Goal: Task Accomplishment & Management: Use online tool/utility

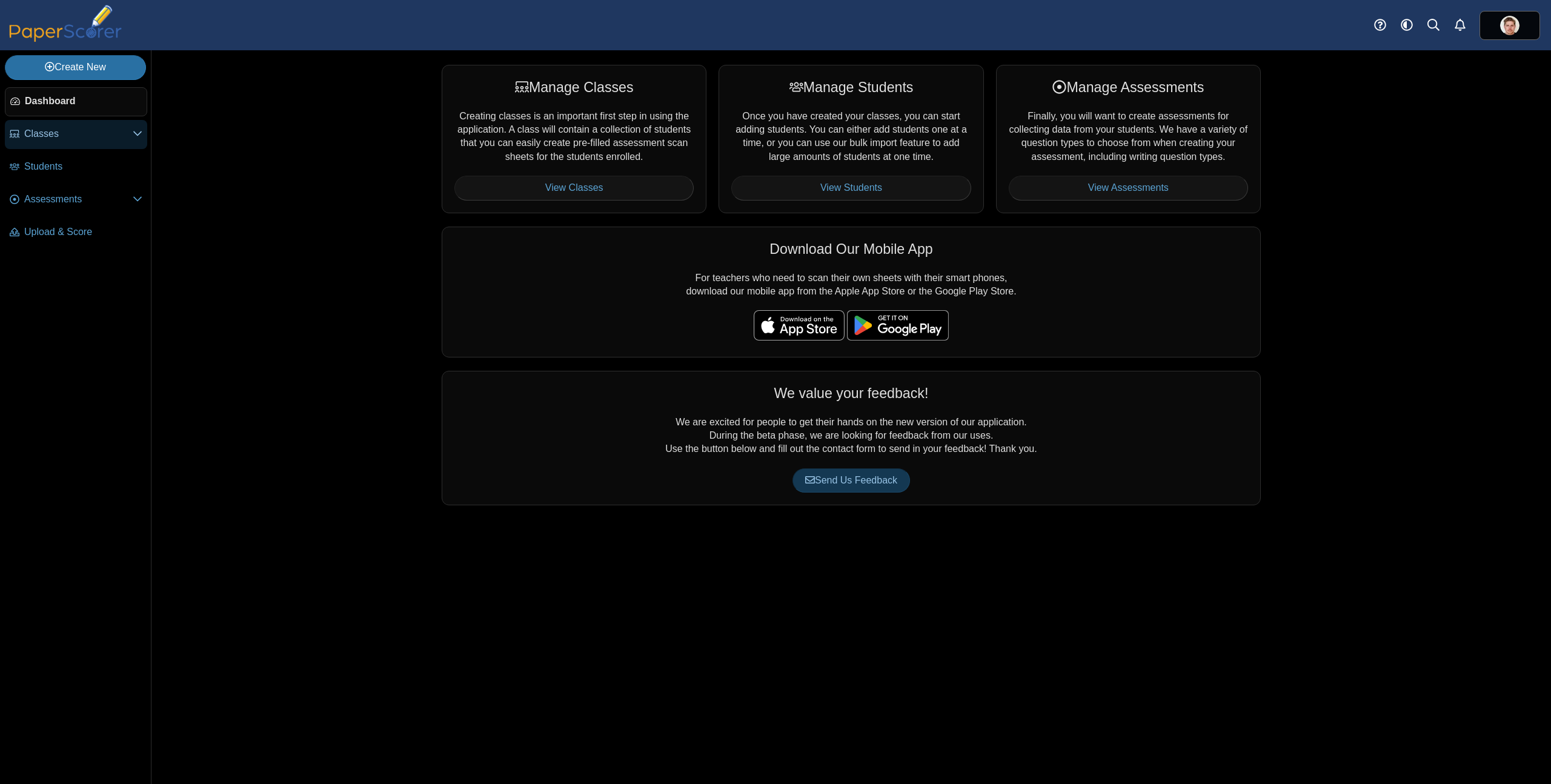
click at [80, 126] on link "Classes" at bounding box center [76, 135] width 142 height 30
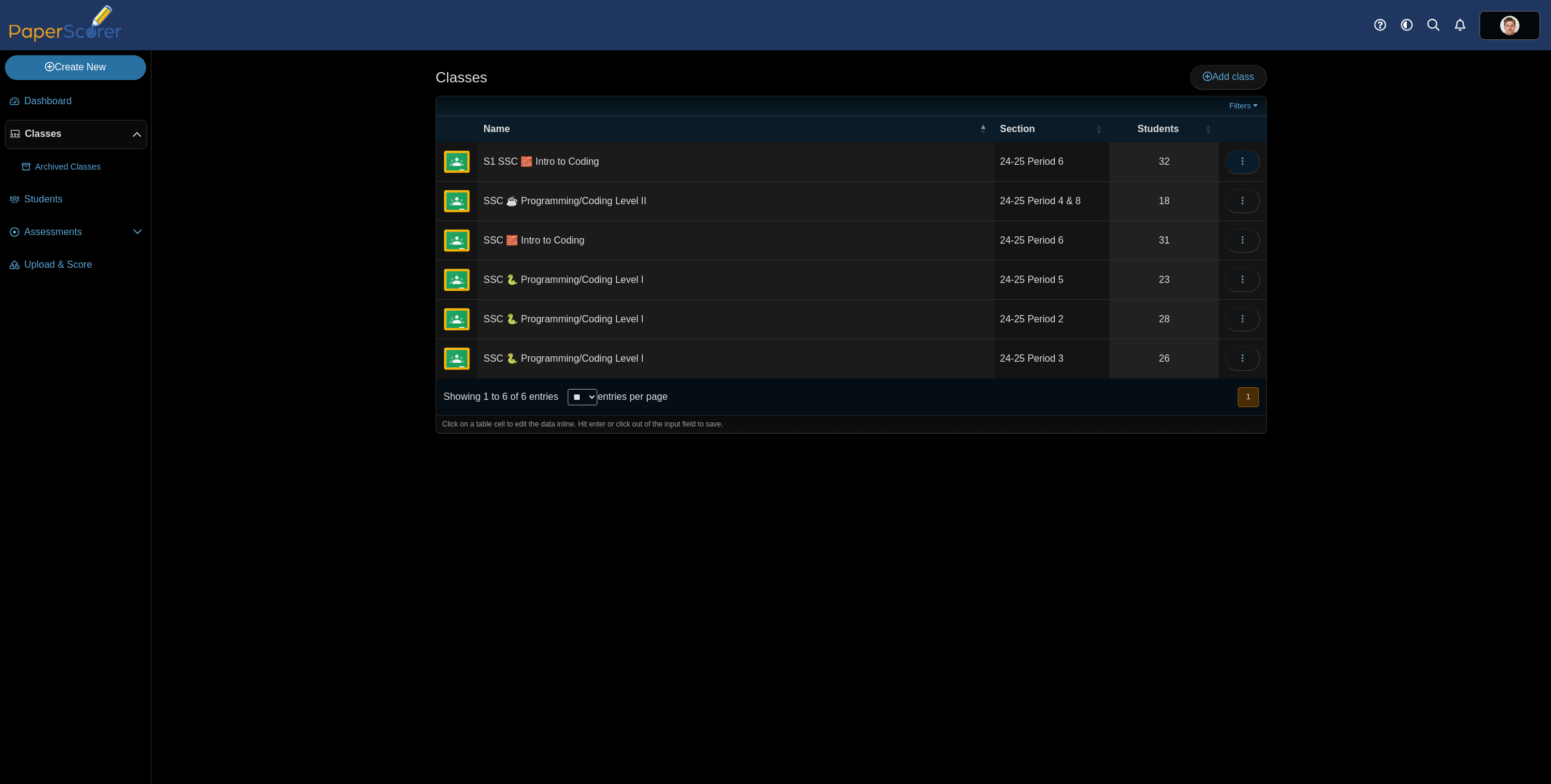
click at [1235, 164] on button "button" at bounding box center [1243, 161] width 35 height 24
click at [1147, 295] on link "Archive" at bounding box center [1187, 300] width 146 height 18
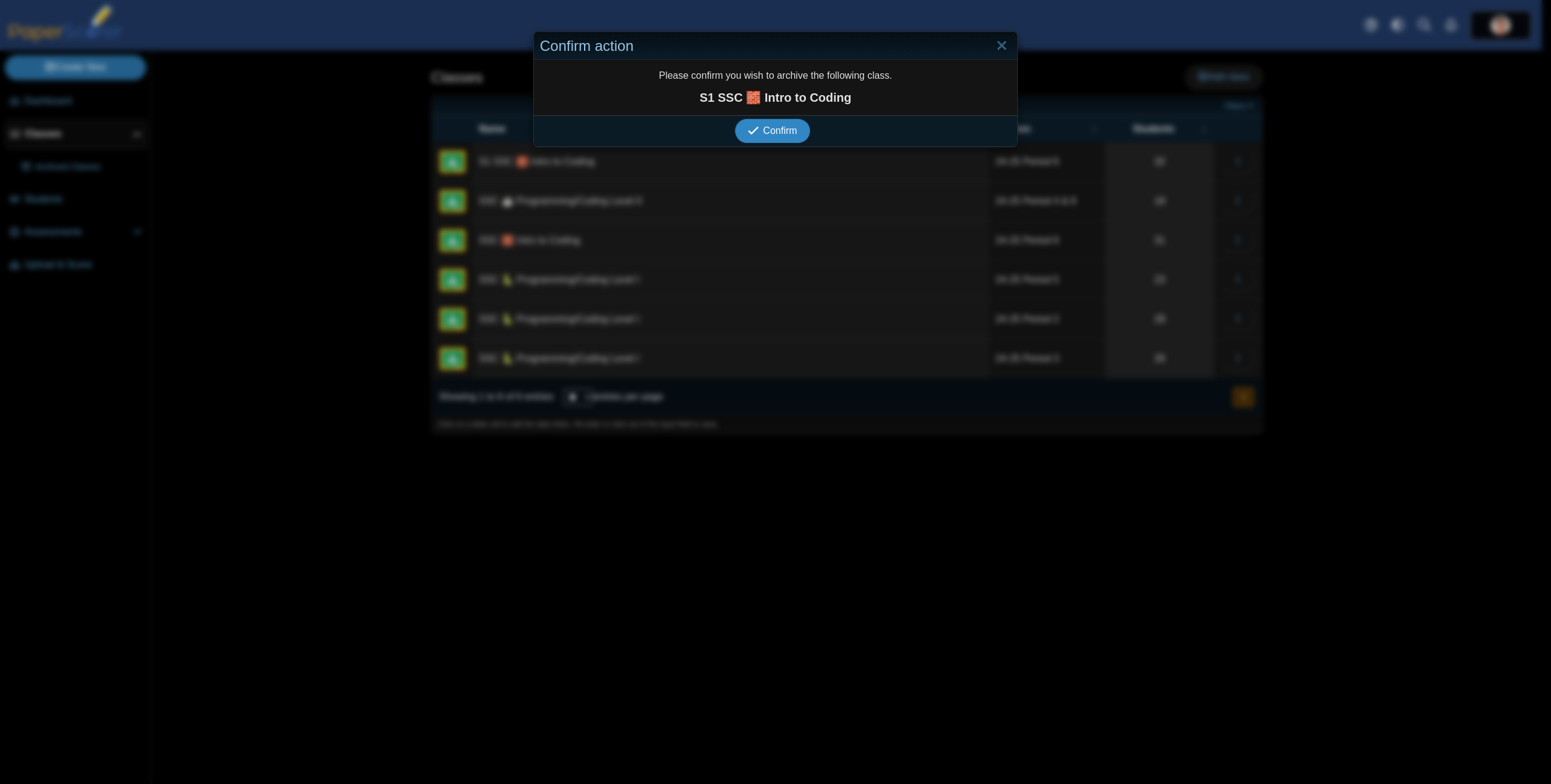
click at [771, 128] on span "Confirm" at bounding box center [780, 130] width 34 height 10
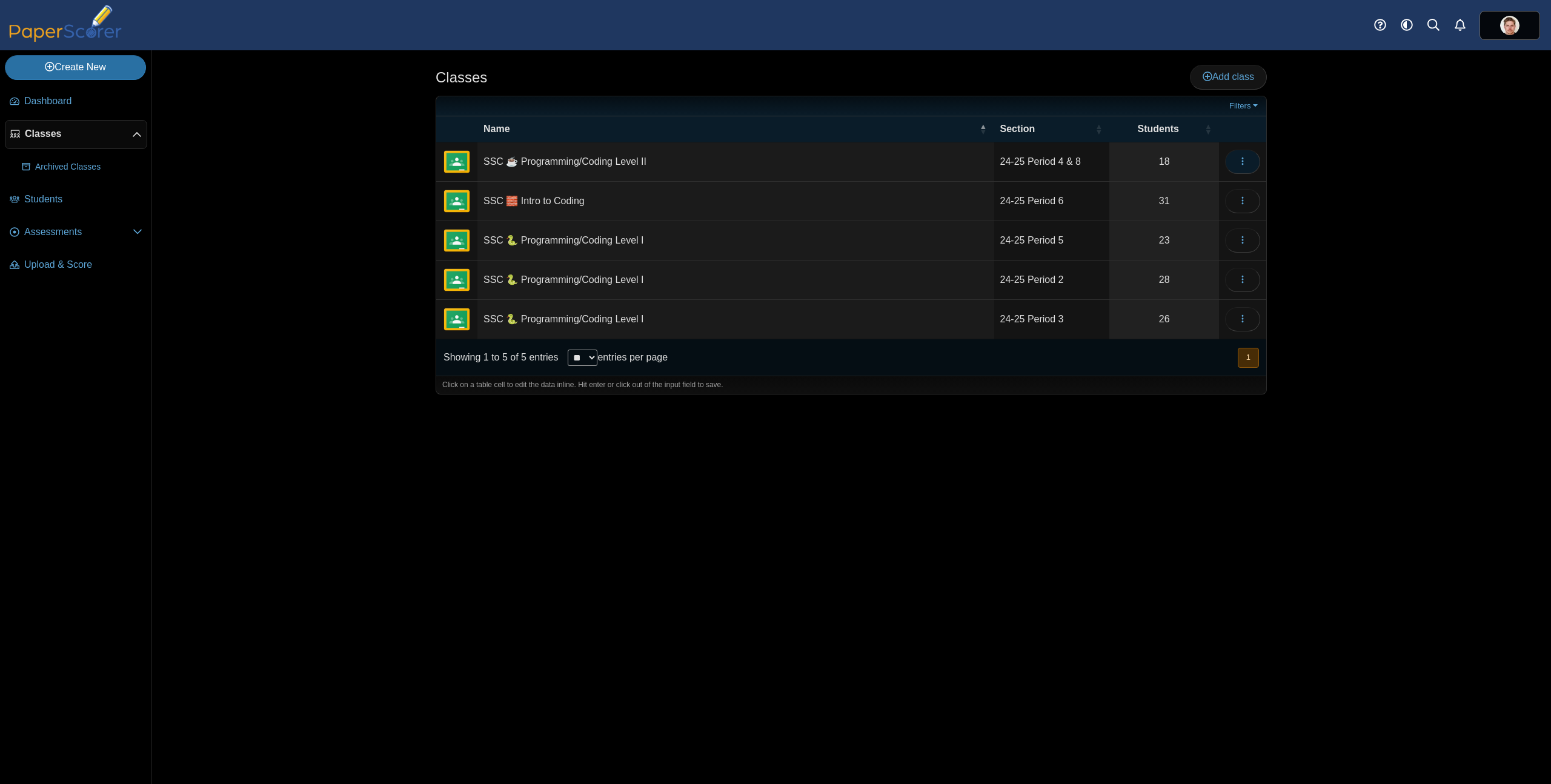
click at [1247, 163] on icon "button" at bounding box center [1242, 160] width 10 height 10
click at [1156, 296] on link "Archive" at bounding box center [1187, 300] width 146 height 18
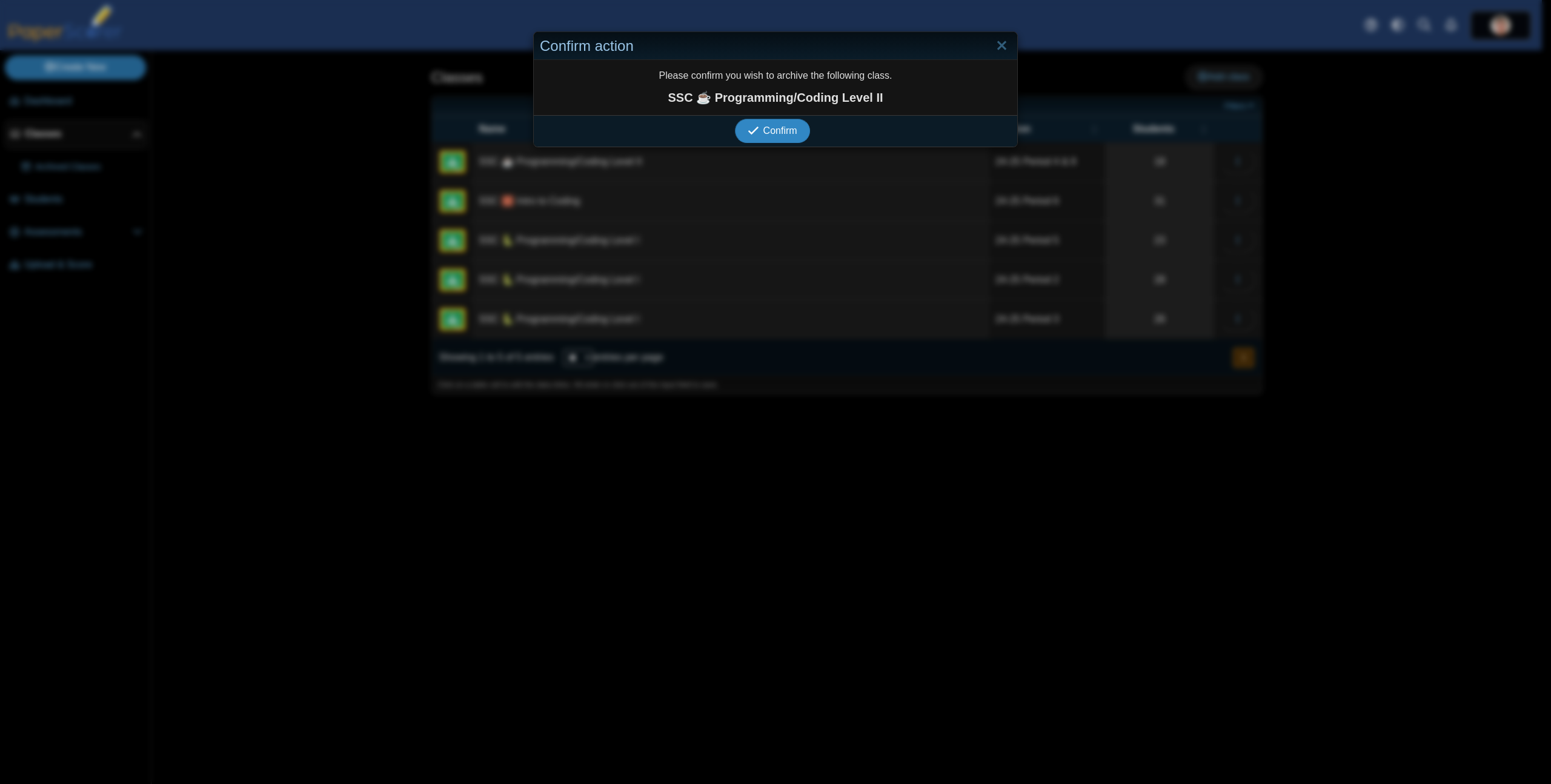
click at [784, 130] on span "Confirm" at bounding box center [780, 130] width 34 height 10
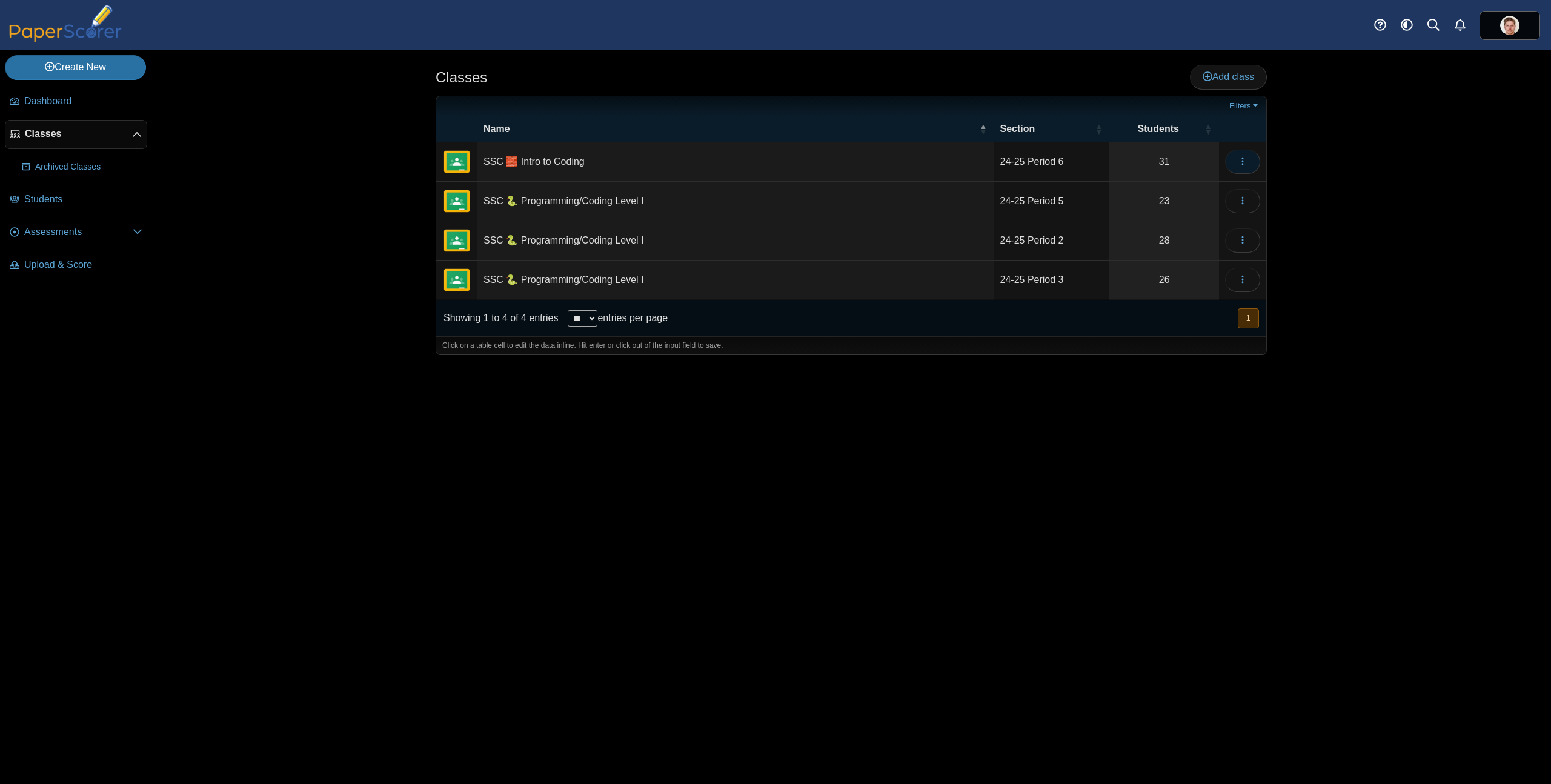
click at [1244, 167] on span "button" at bounding box center [1242, 160] width 10 height 10
click at [1161, 298] on link "Archive" at bounding box center [1187, 300] width 146 height 18
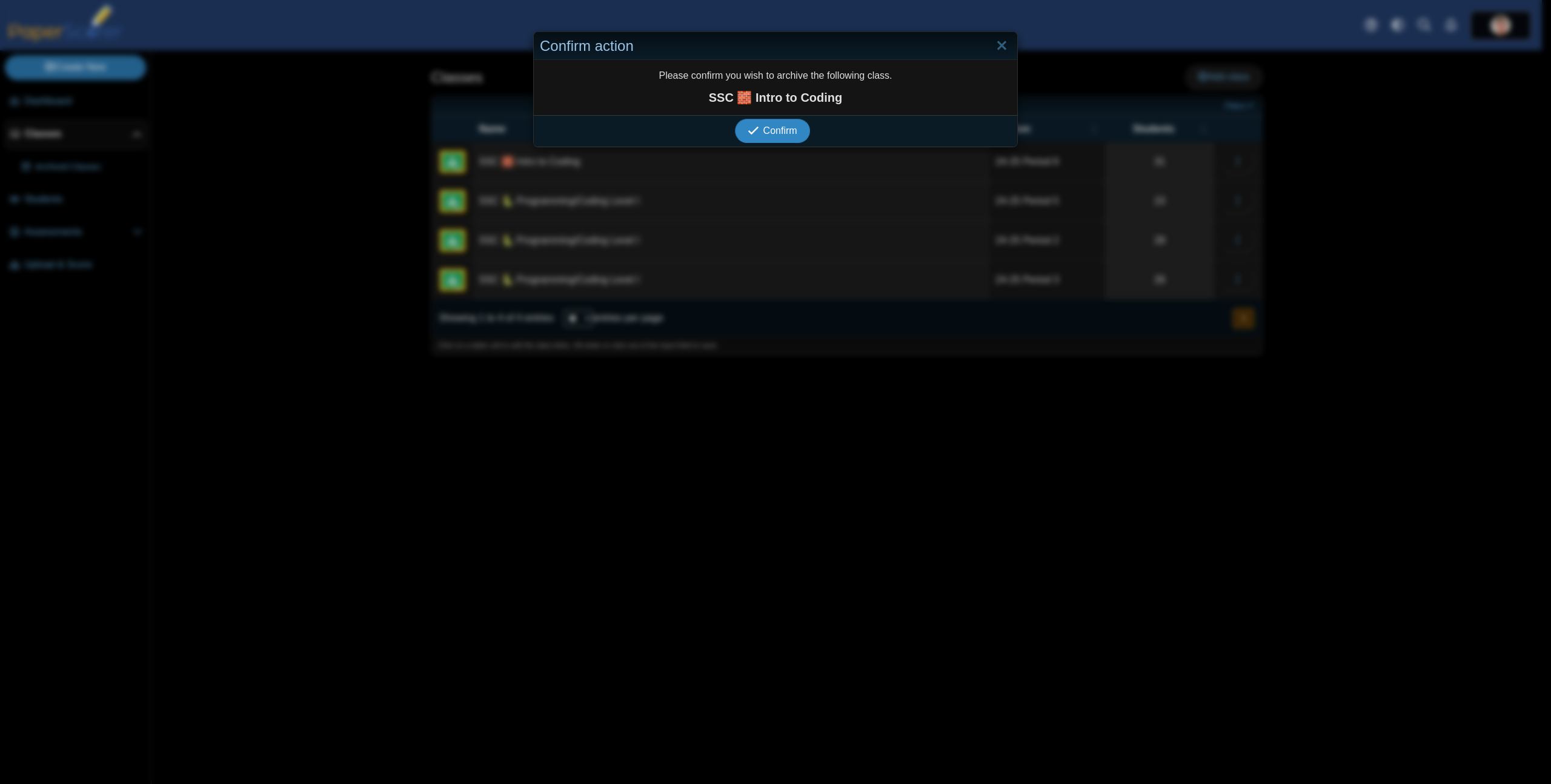
click at [756, 135] on icon "submit" at bounding box center [755, 131] width 15 height 13
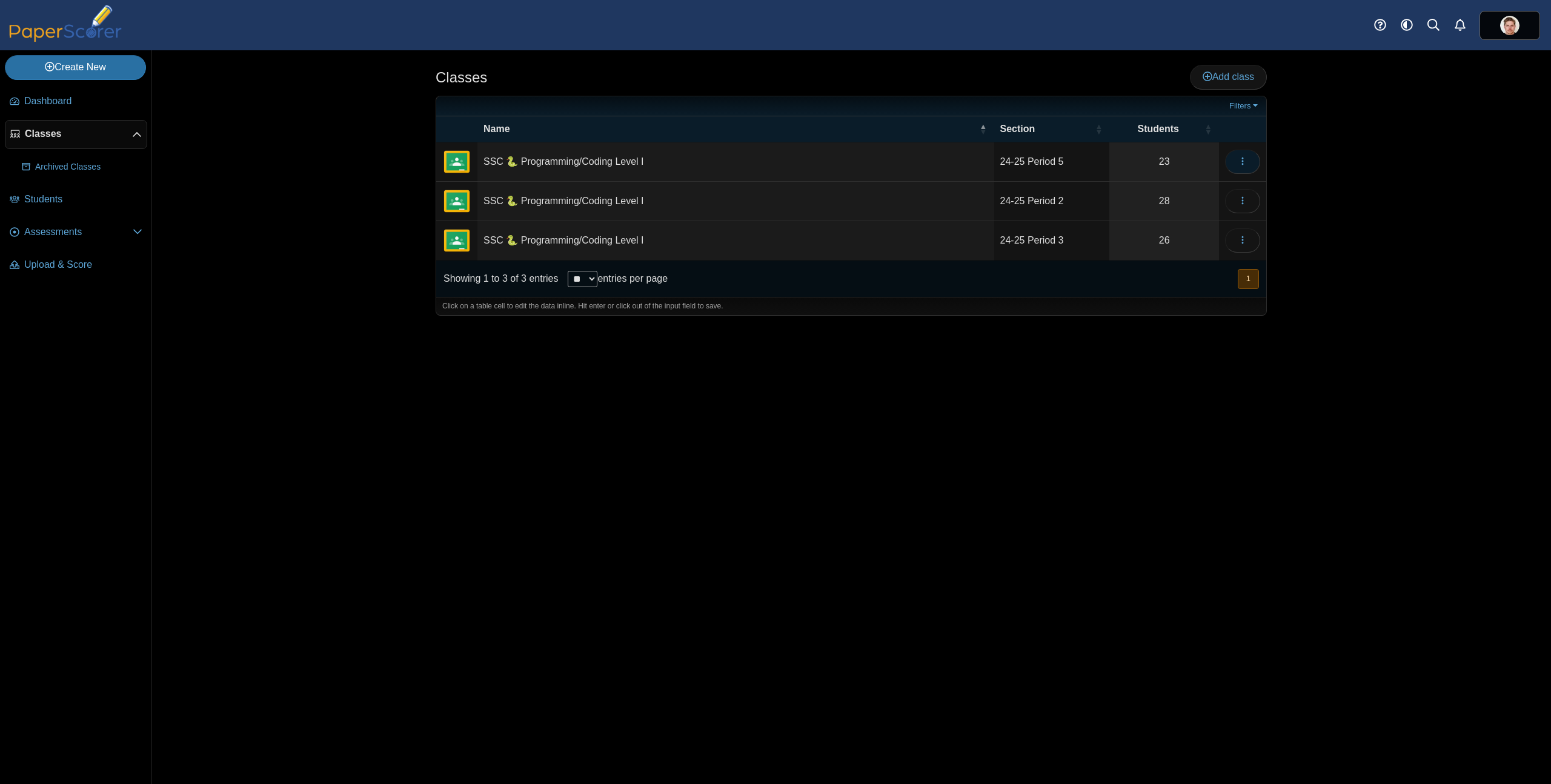
click at [1254, 166] on button "button" at bounding box center [1243, 161] width 35 height 24
click at [1158, 303] on link "Archive" at bounding box center [1187, 300] width 146 height 18
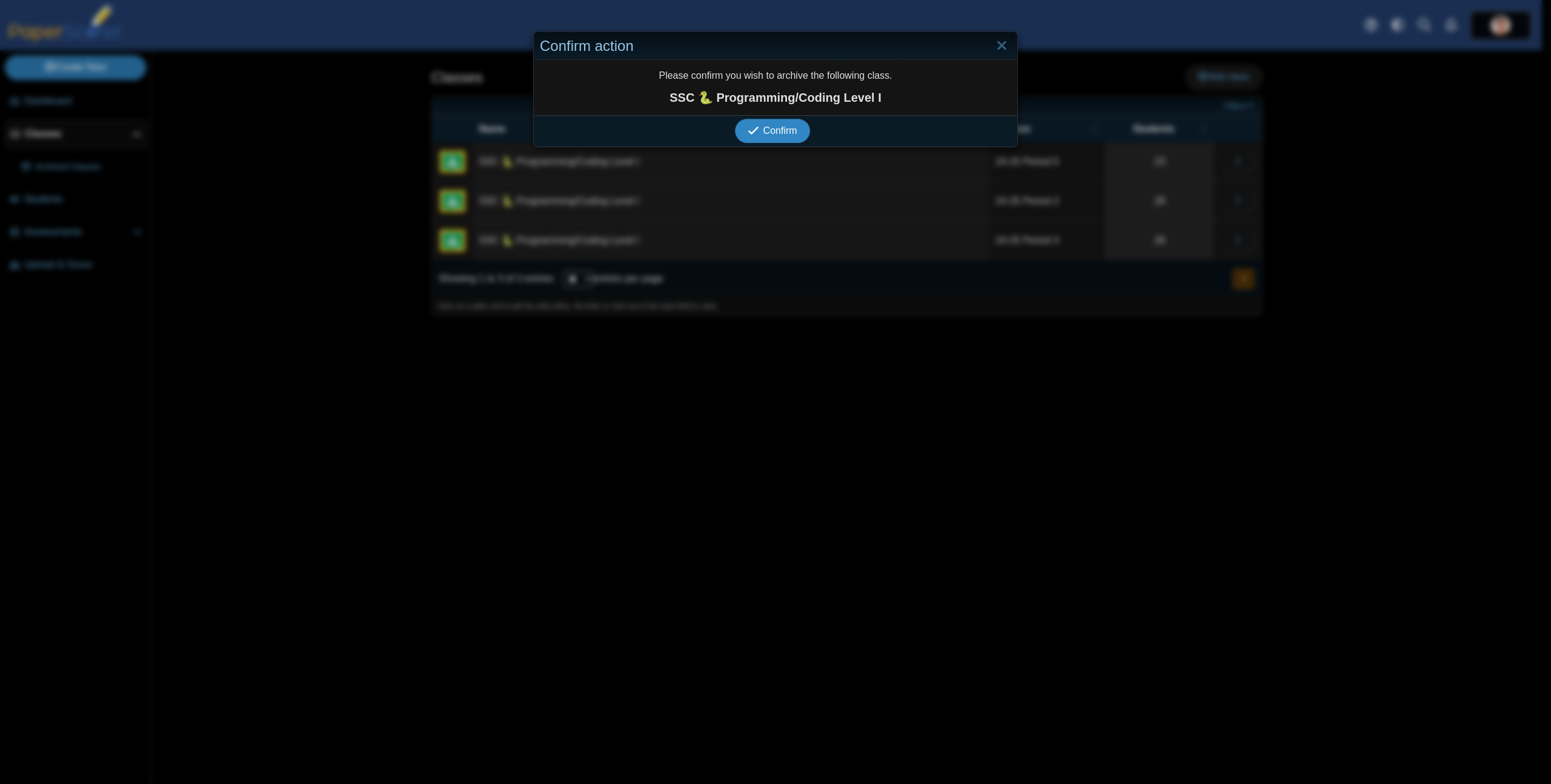
click at [770, 131] on span "Confirm" at bounding box center [780, 130] width 34 height 10
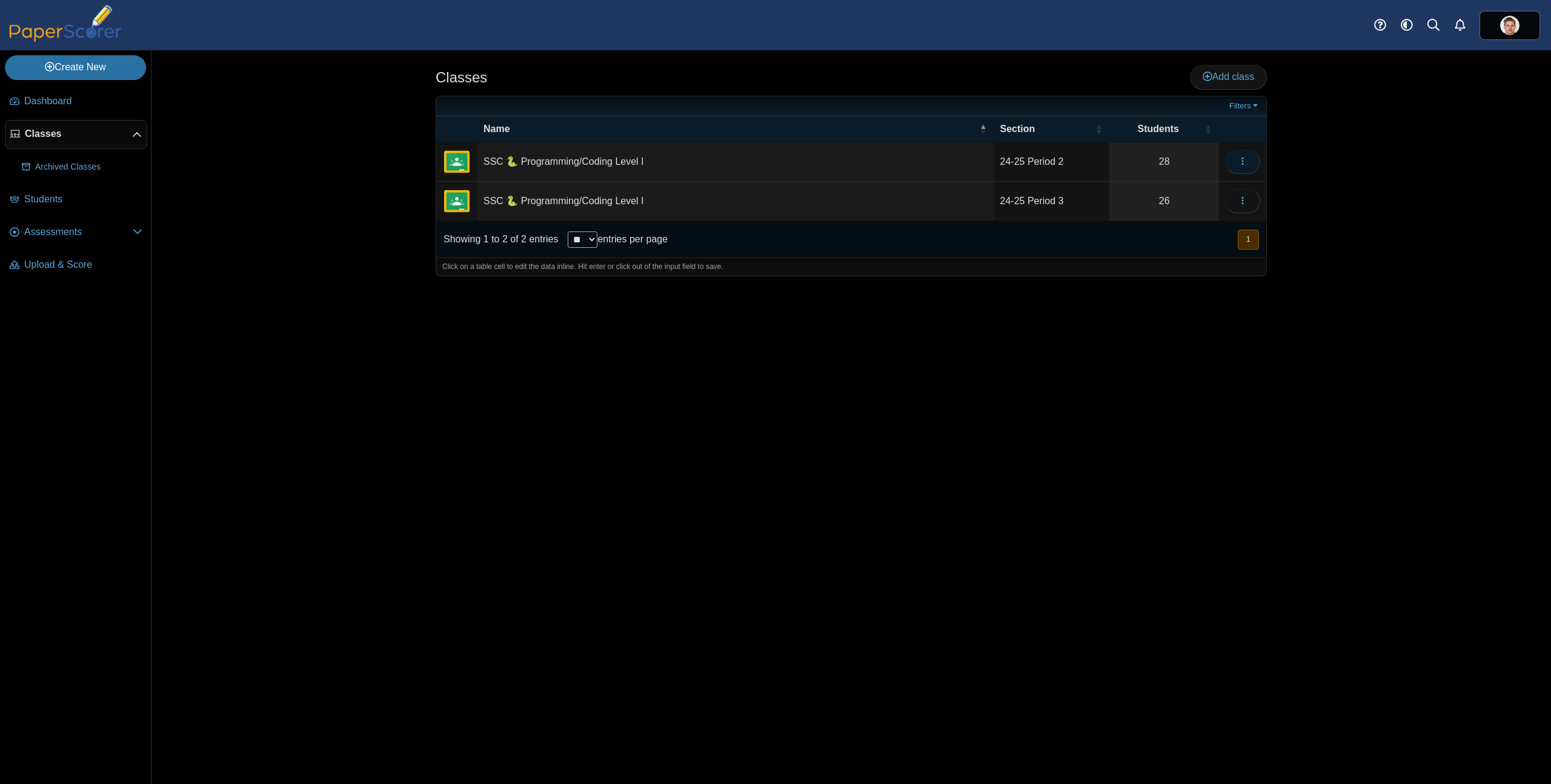
click at [1252, 160] on button "button" at bounding box center [1243, 161] width 35 height 24
click at [1158, 301] on link "Archive" at bounding box center [1187, 300] width 146 height 18
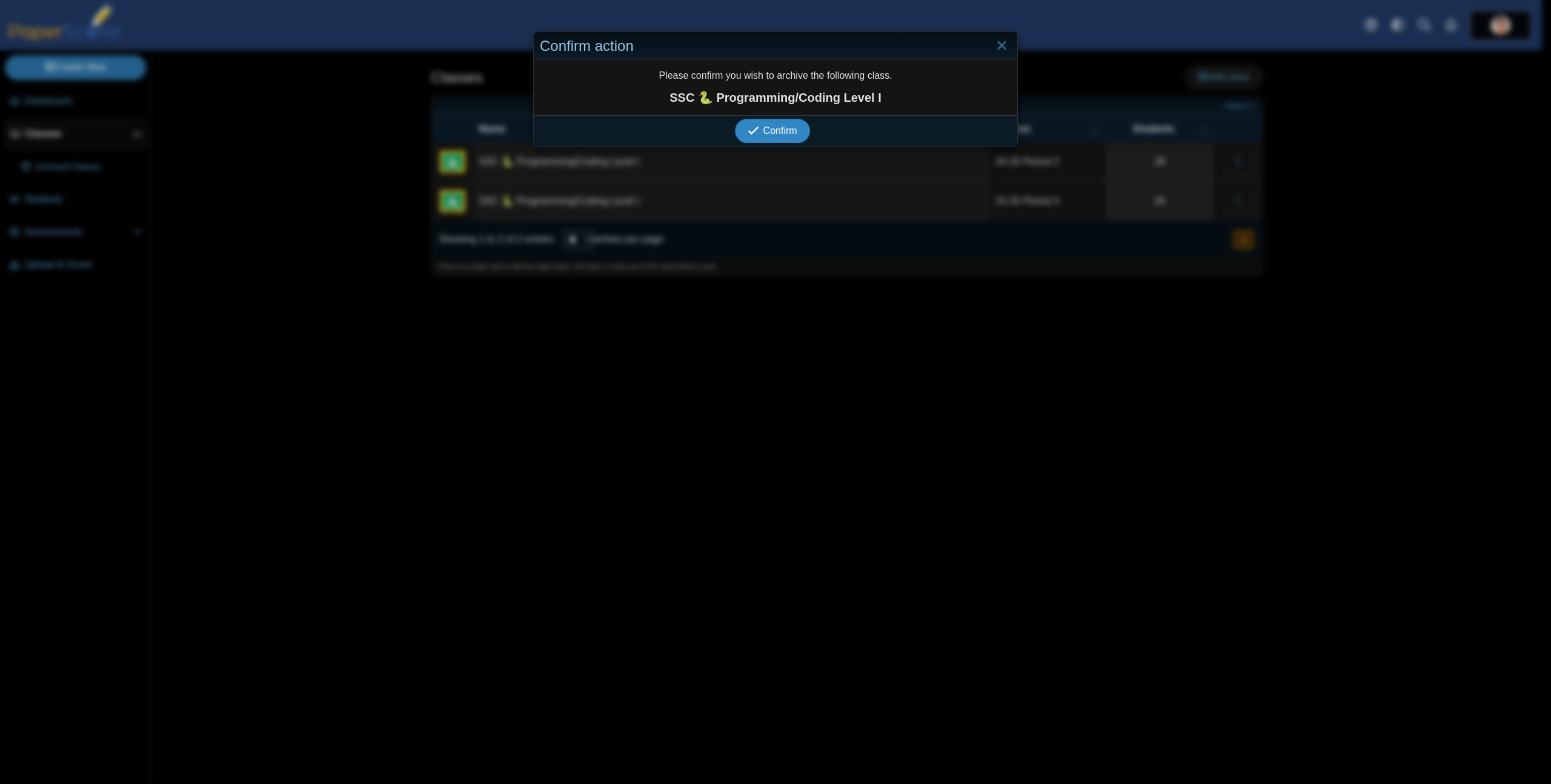
click at [779, 128] on span "Confirm" at bounding box center [780, 130] width 34 height 10
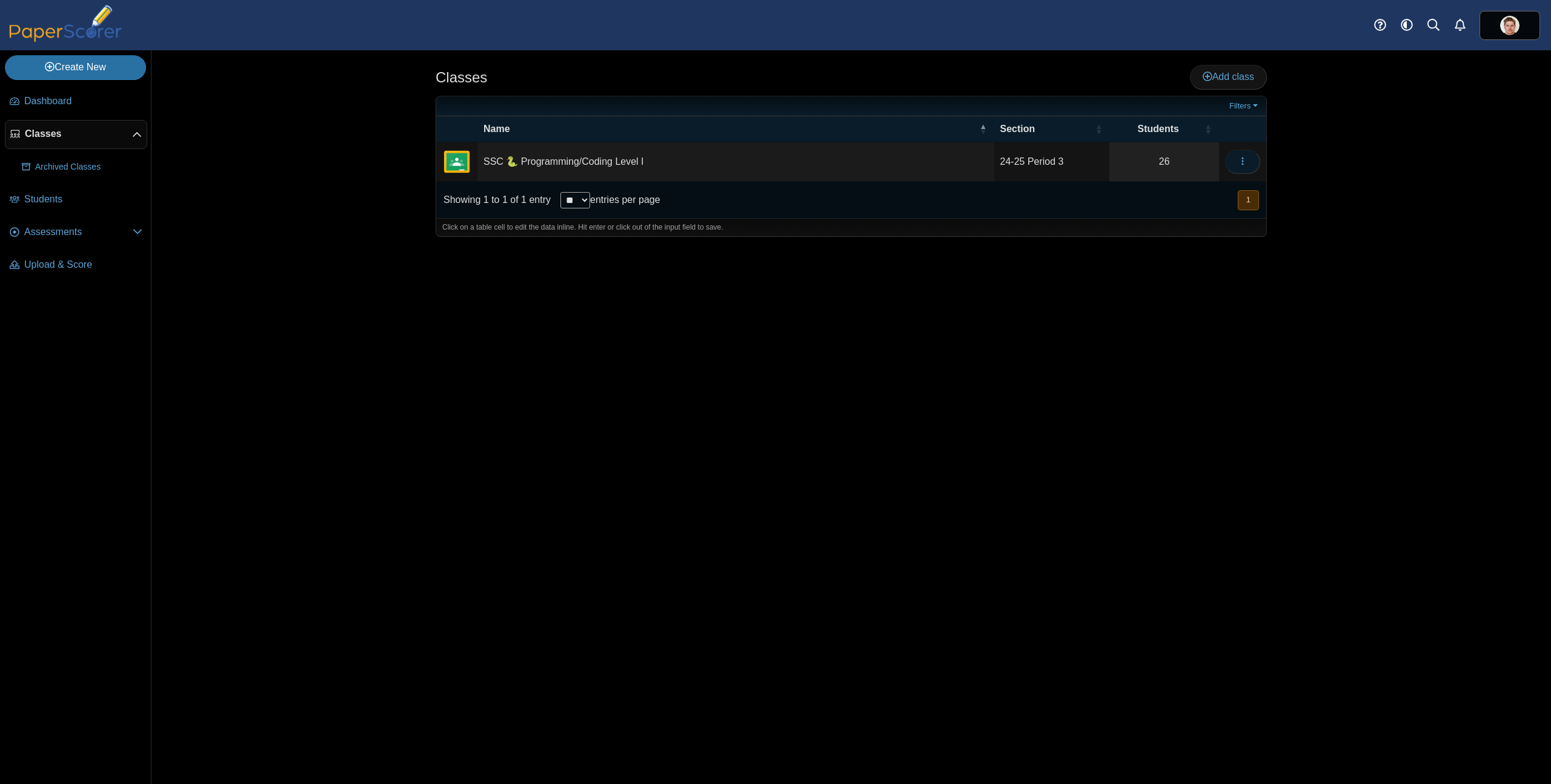
click at [1245, 167] on span "button" at bounding box center [1242, 160] width 10 height 10
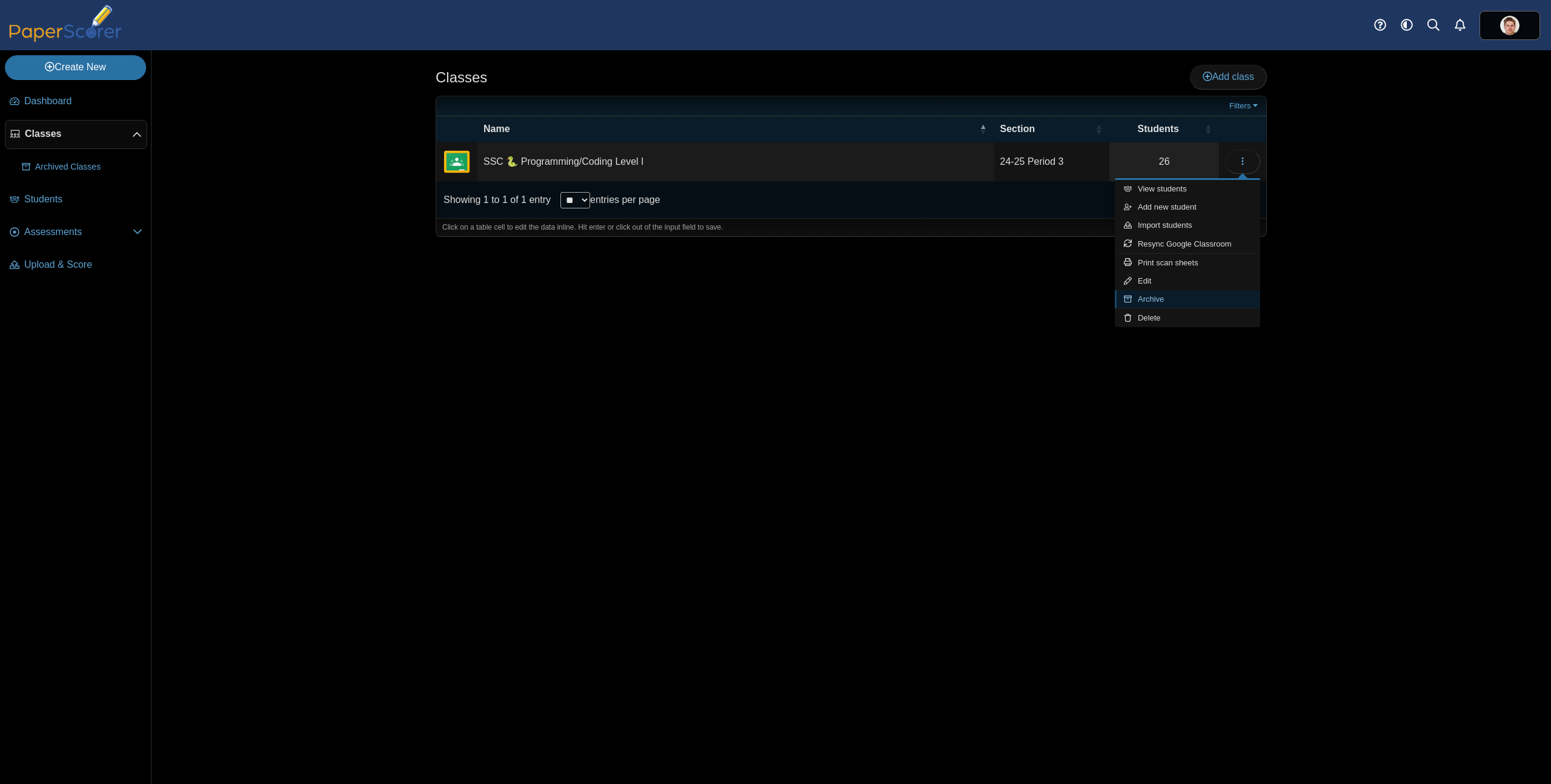
click at [1158, 295] on link "Archive" at bounding box center [1187, 300] width 146 height 18
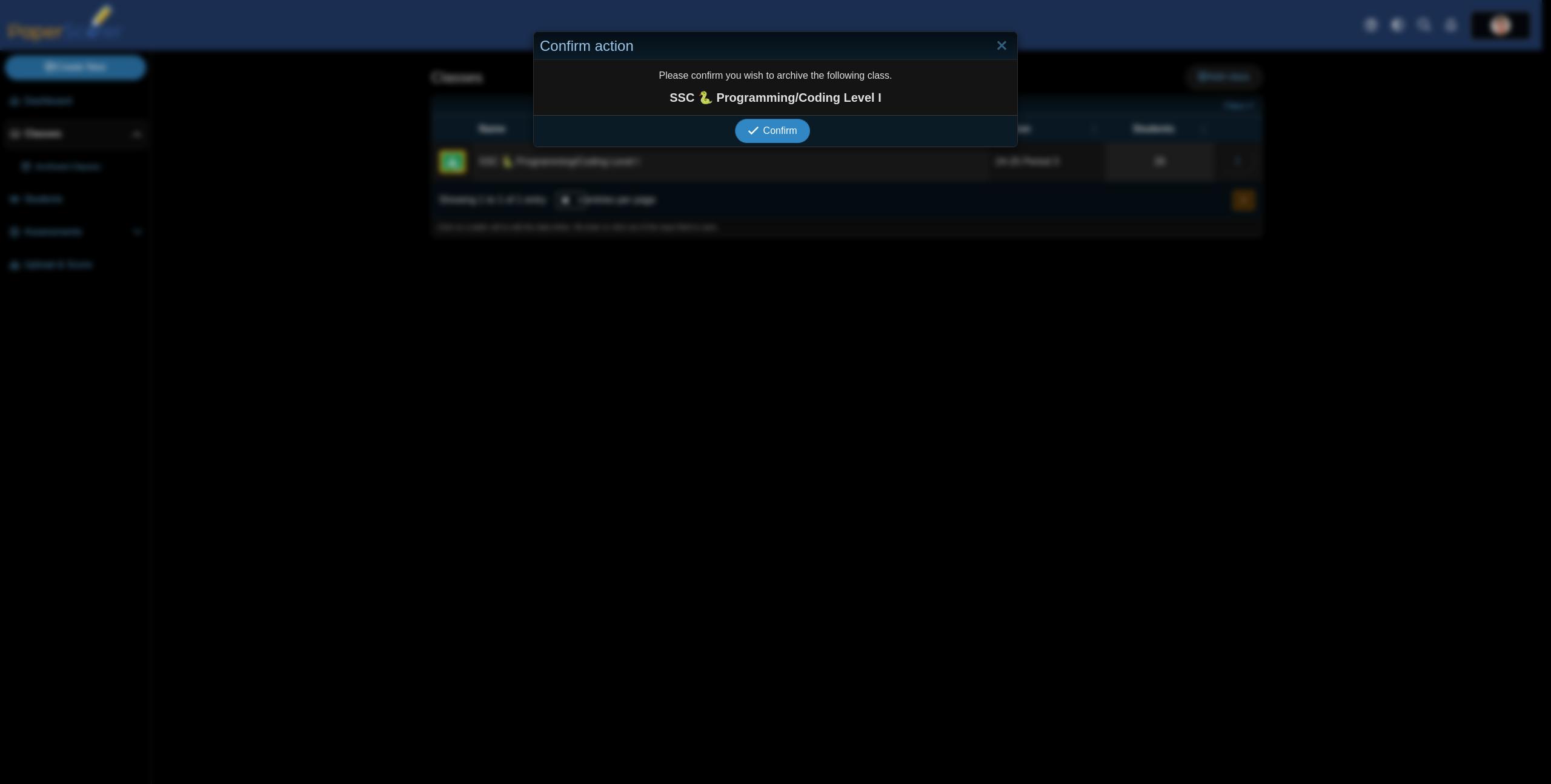
click at [793, 133] on button "Confirm" at bounding box center [771, 131] width 75 height 24
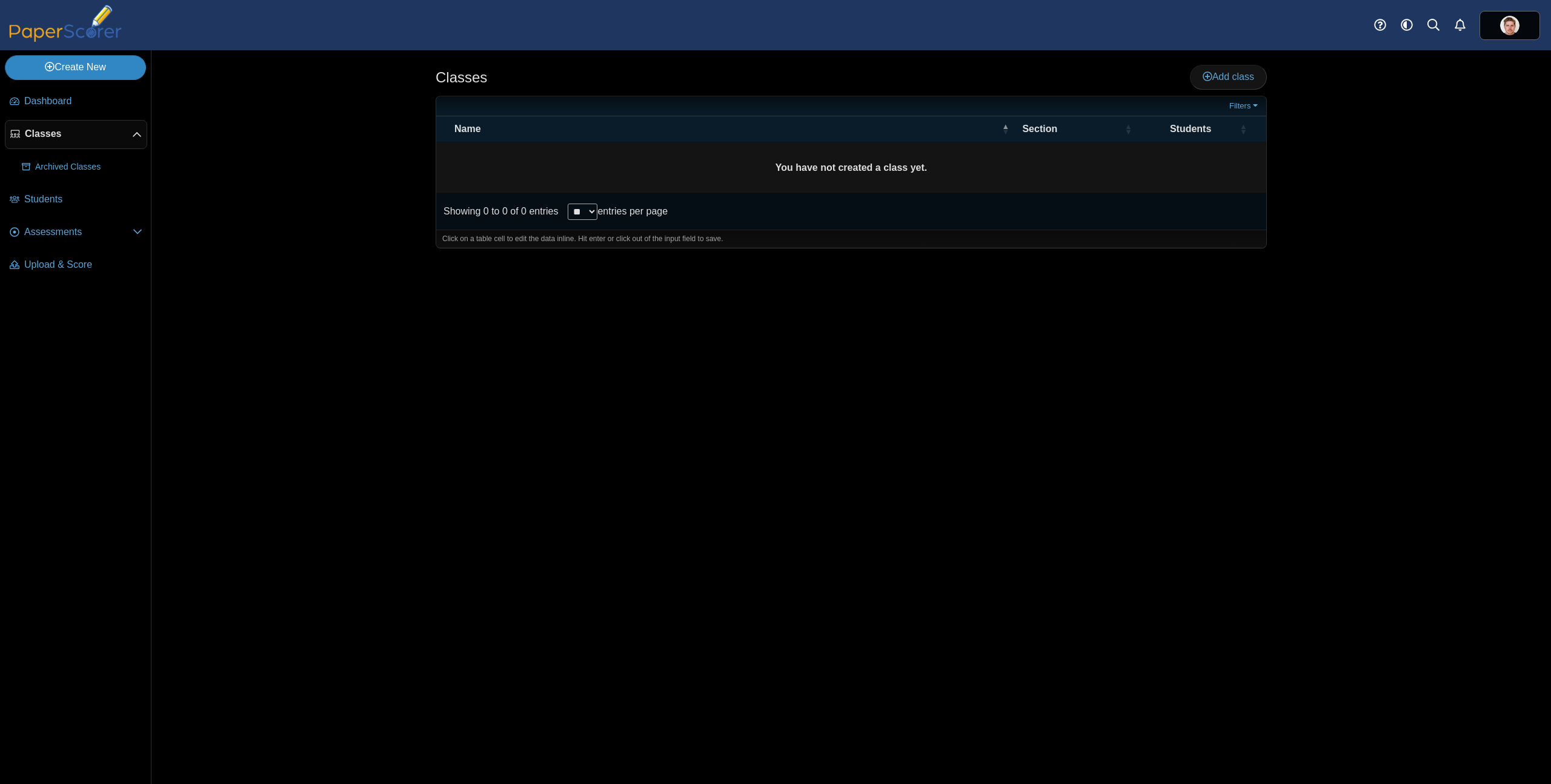
click at [73, 63] on link "Create New" at bounding box center [75, 67] width 141 height 24
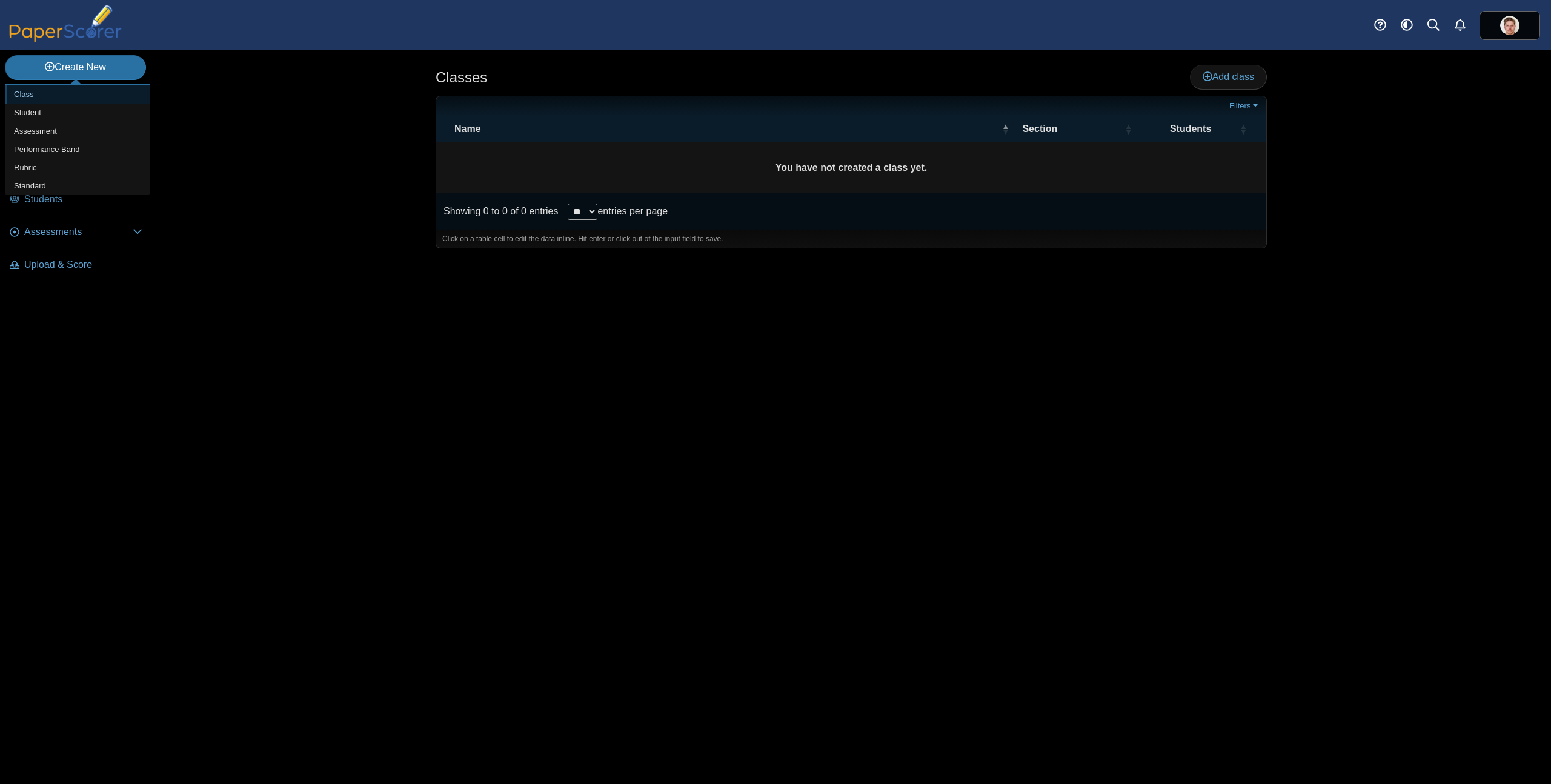
click at [30, 94] on link "Class" at bounding box center [78, 95] width 146 height 18
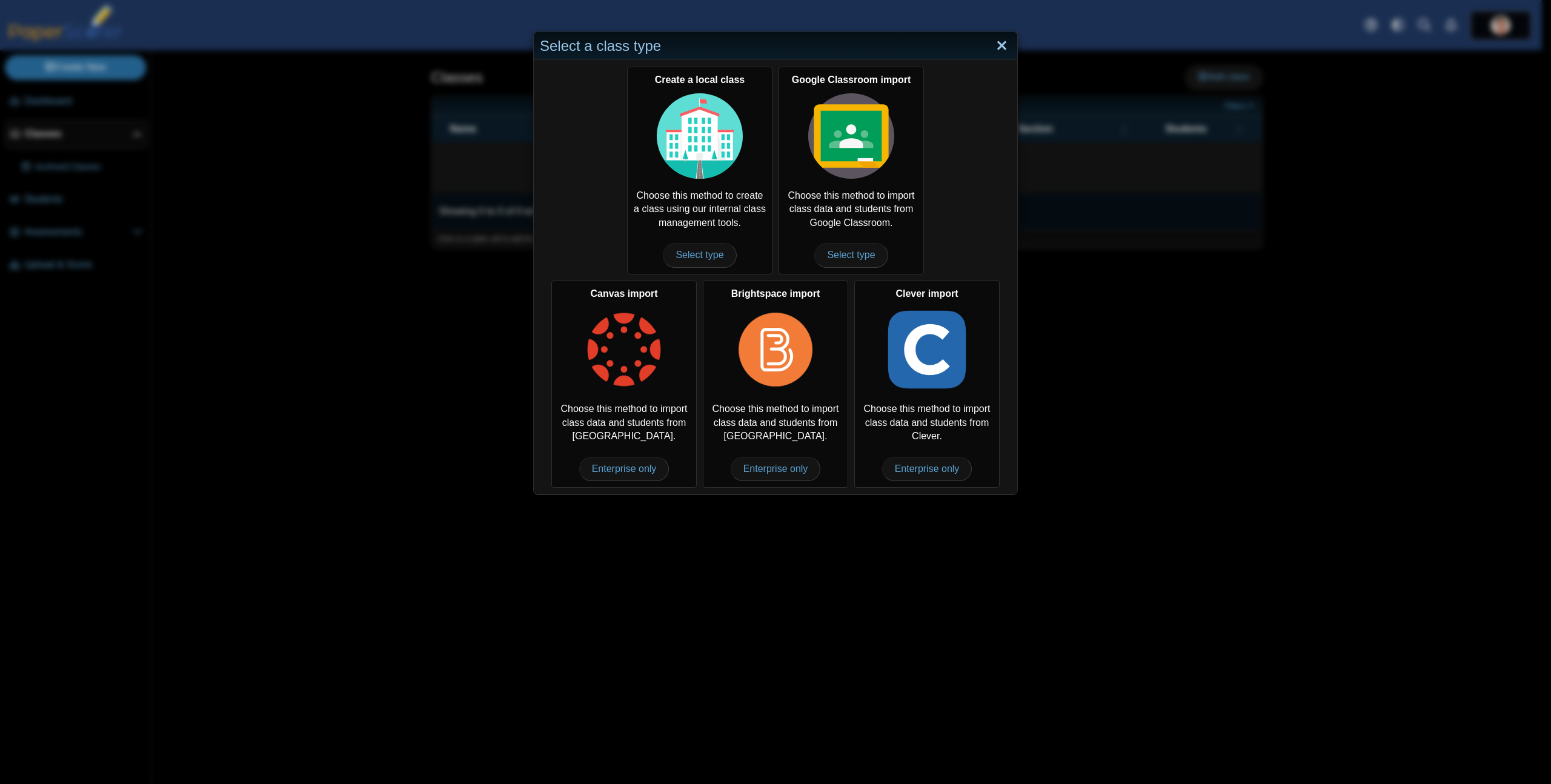
click at [996, 48] on link "Close" at bounding box center [1002, 46] width 18 height 20
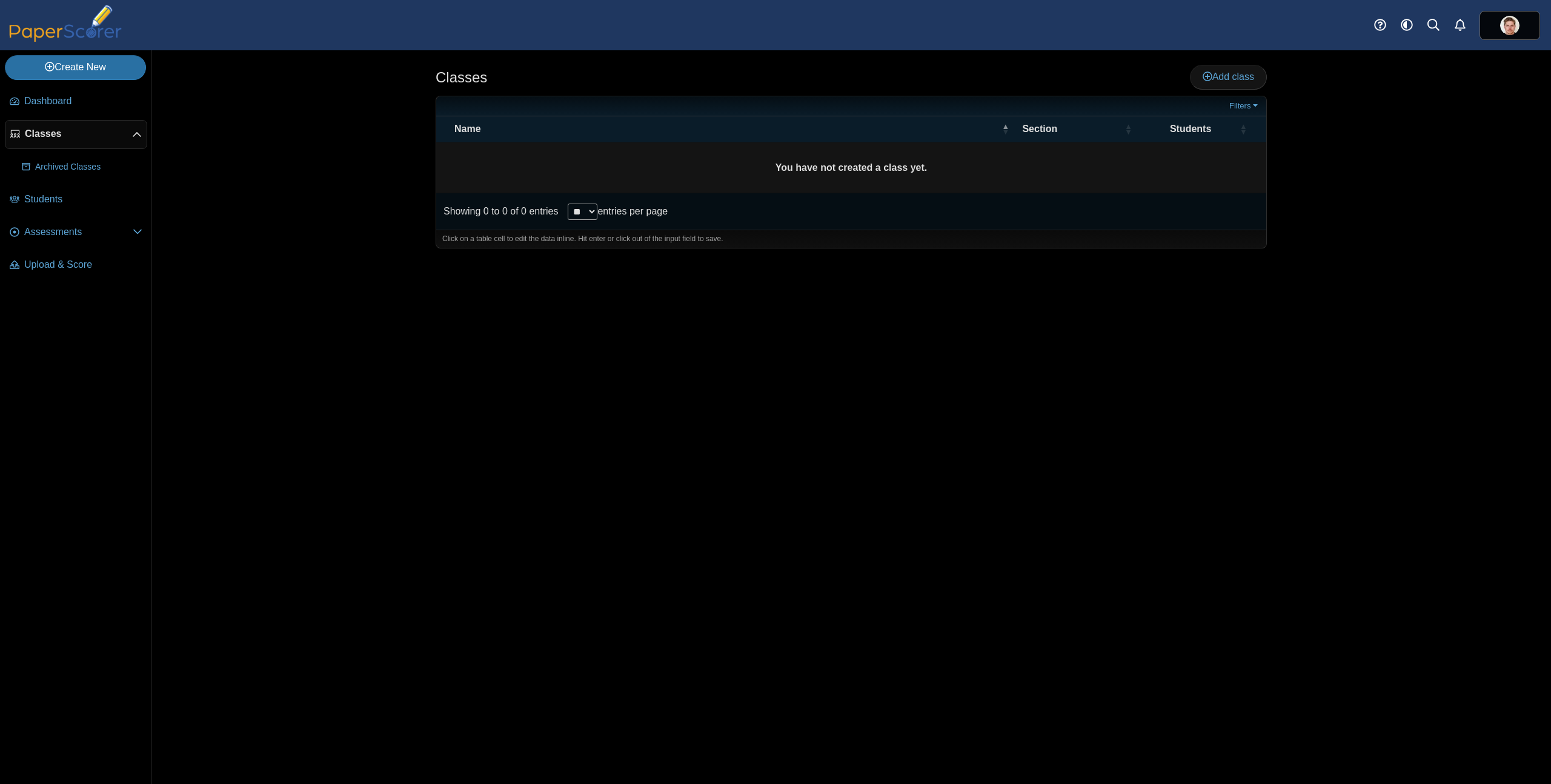
click at [459, 346] on div "Classes Add class Filters ** **" at bounding box center [851, 416] width 909 height 733
click at [1248, 80] on span "Add class" at bounding box center [1228, 76] width 52 height 10
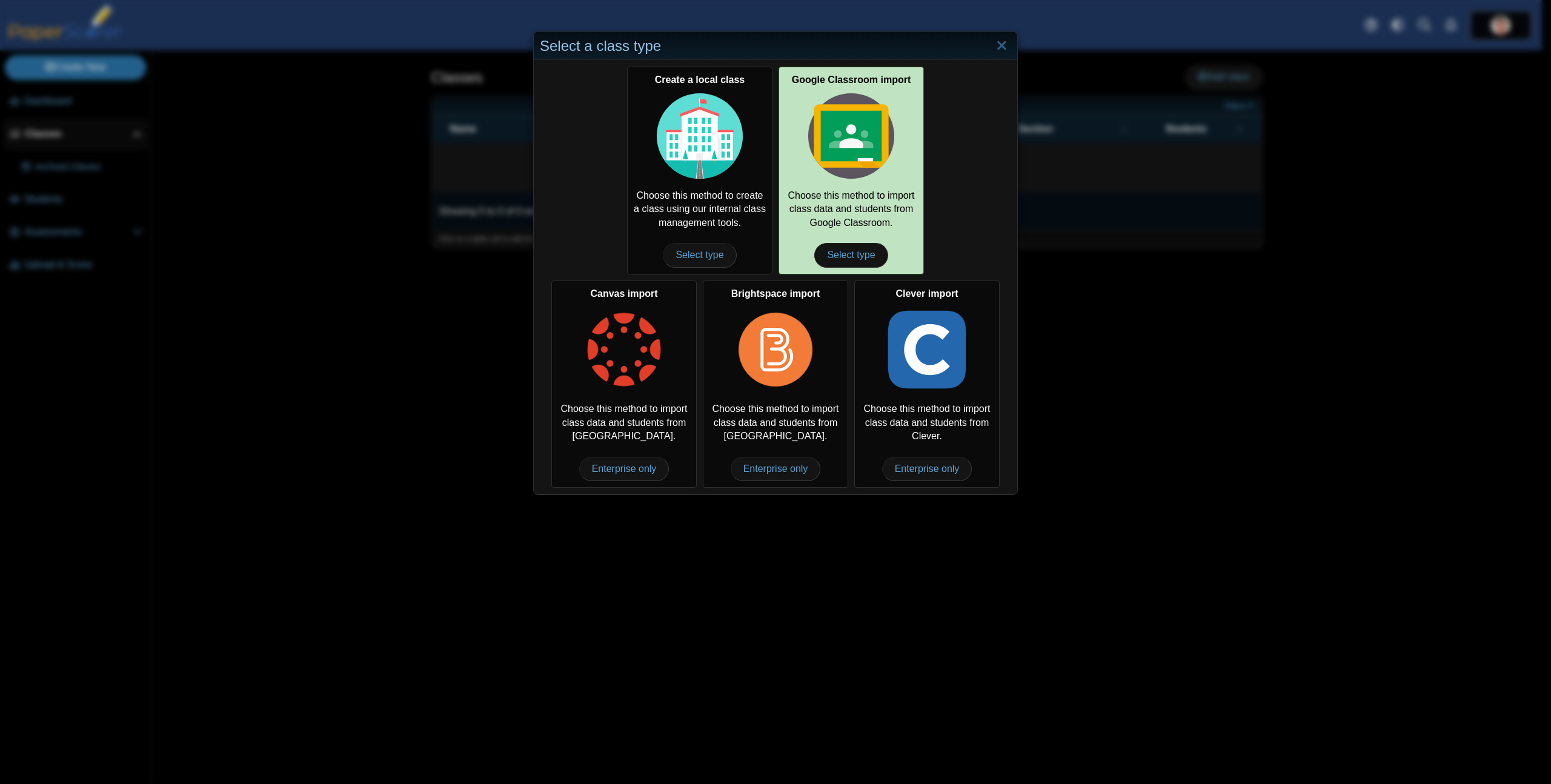
click at [859, 160] on img at bounding box center [851, 136] width 86 height 86
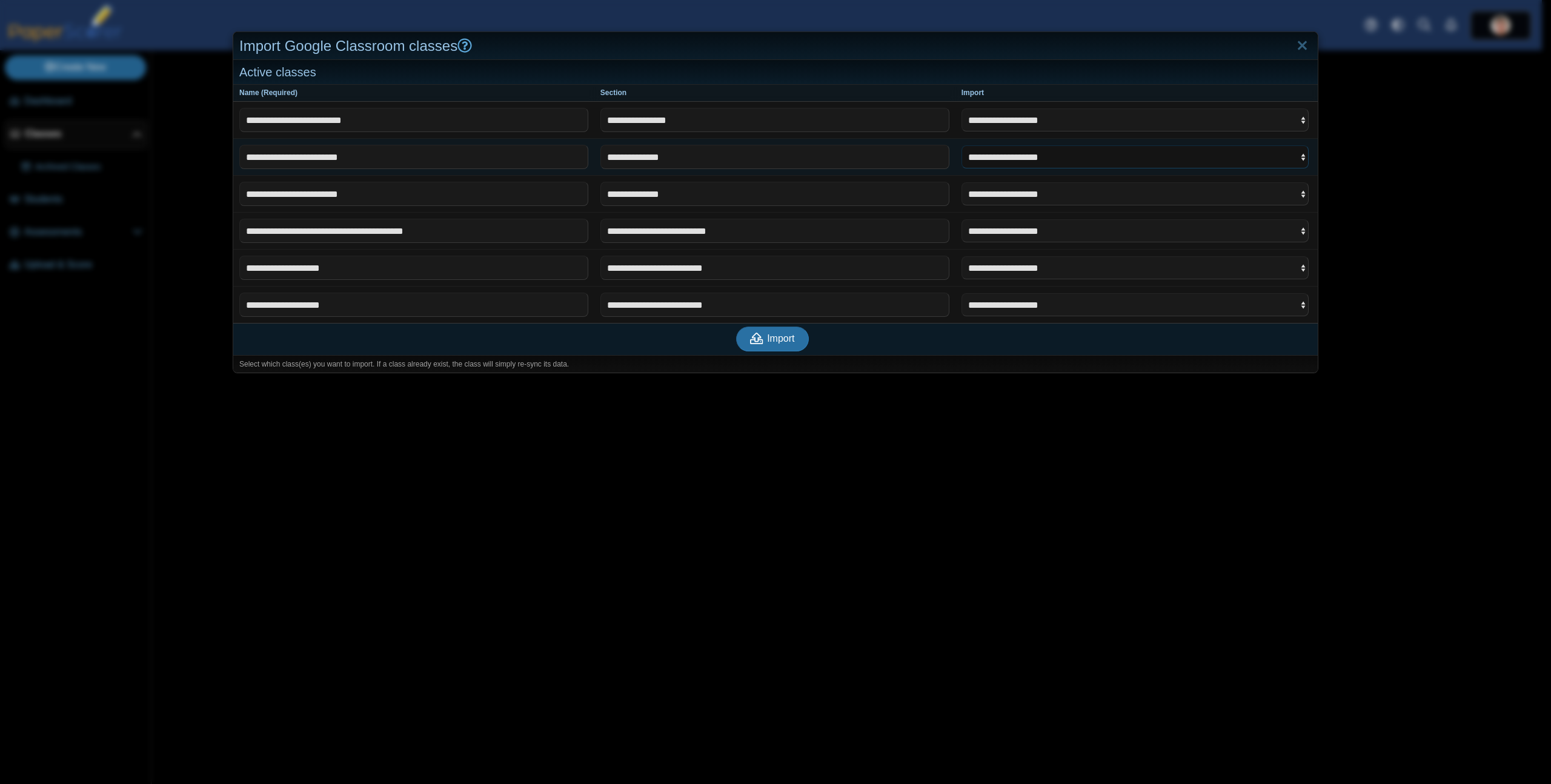
click at [1278, 158] on select "**********" at bounding box center [1135, 157] width 347 height 23
select select "**********"
click at [961, 146] on select "**********" at bounding box center [1135, 157] width 347 height 23
click at [767, 343] on span "Import" at bounding box center [781, 338] width 28 height 10
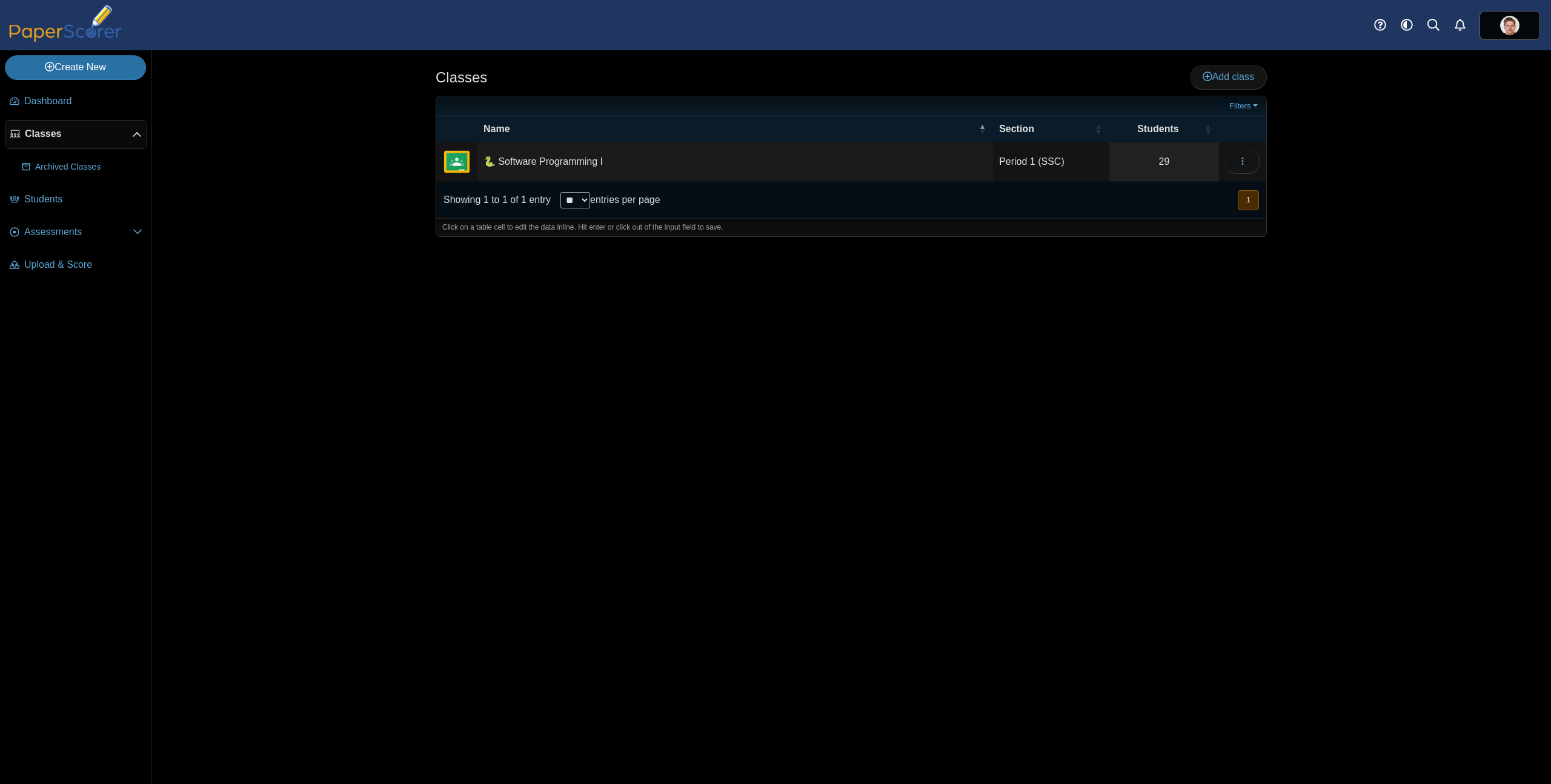
click at [551, 164] on td "🐍 Software Programming I" at bounding box center [734, 161] width 516 height 40
click at [492, 162] on input "**********" at bounding box center [734, 161] width 503 height 24
type input "**********"
click at [719, 324] on div "Classes Add class Filters 29" at bounding box center [851, 416] width 909 height 733
click at [1100, 386] on div "Classes Add class Filters 29" at bounding box center [851, 416] width 909 height 733
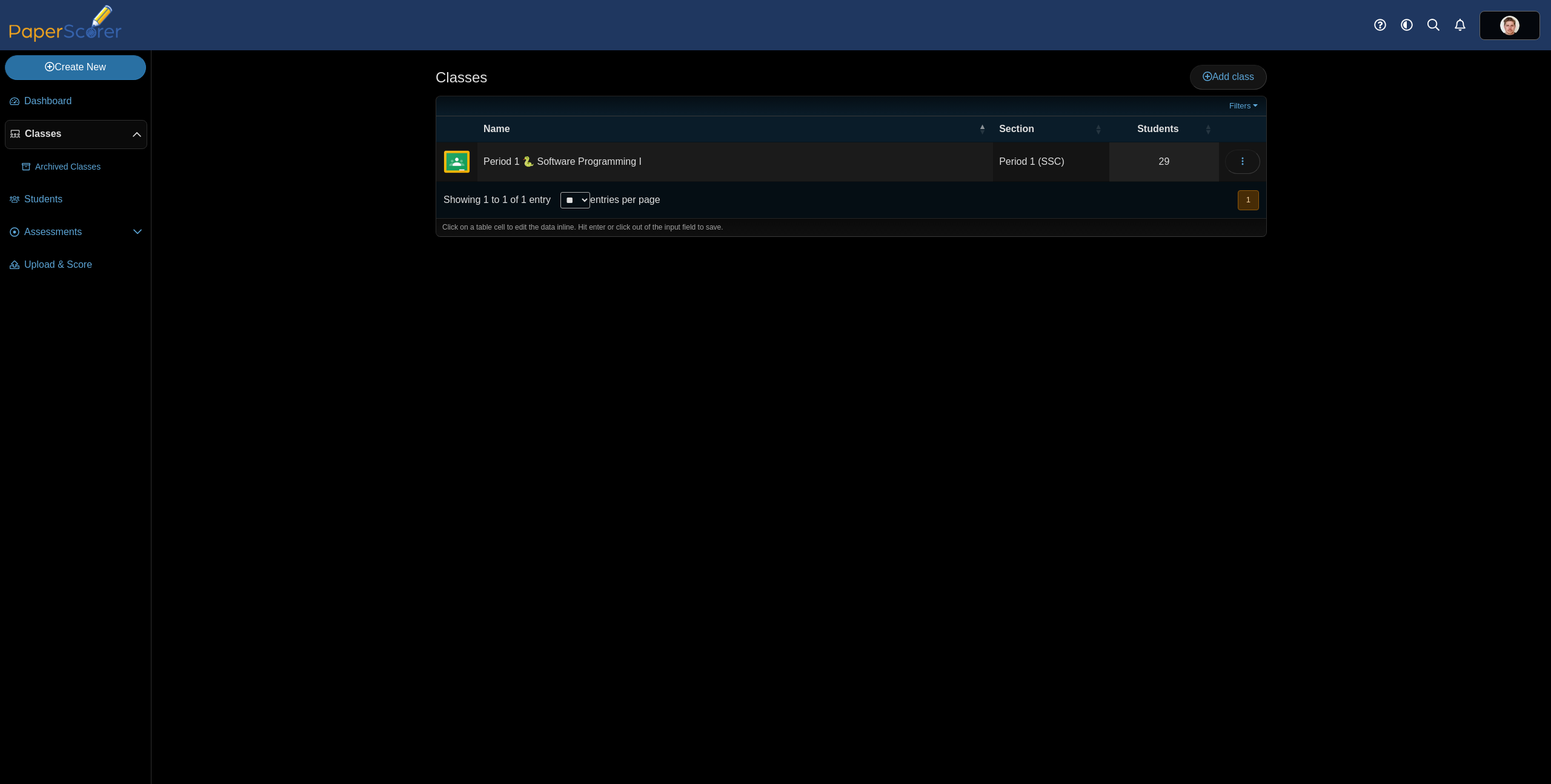
click at [754, 480] on div "Classes Add class Filters 29" at bounding box center [851, 416] width 909 height 733
click at [58, 241] on link "Assessments" at bounding box center [76, 232] width 142 height 30
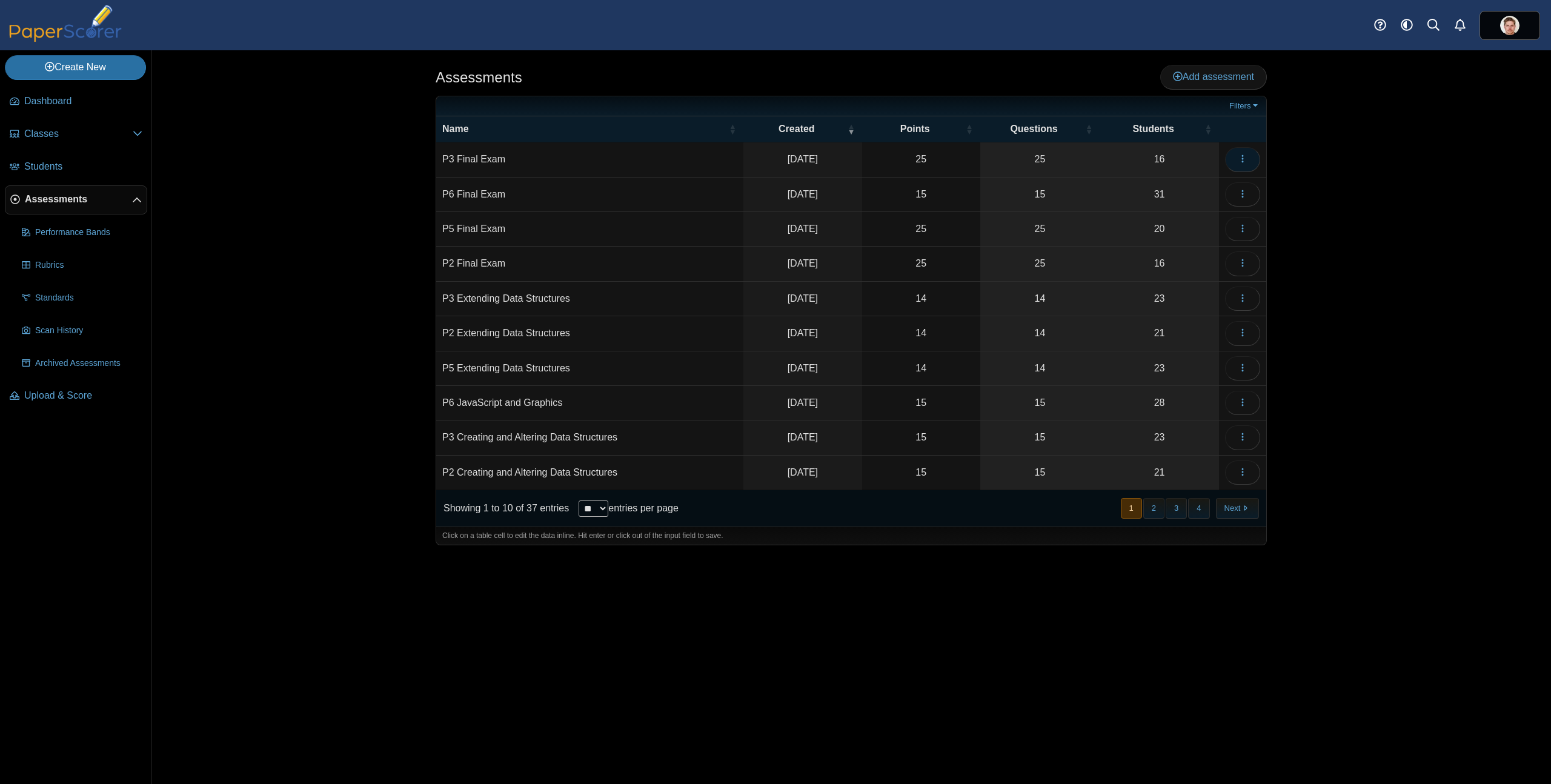
click at [1247, 156] on icon "button" at bounding box center [1242, 159] width 10 height 10
click at [1353, 160] on div "Assessments Add assessment Filters" at bounding box center [851, 416] width 1400 height 733
click at [1224, 77] on span "Add assessment" at bounding box center [1213, 76] width 81 height 10
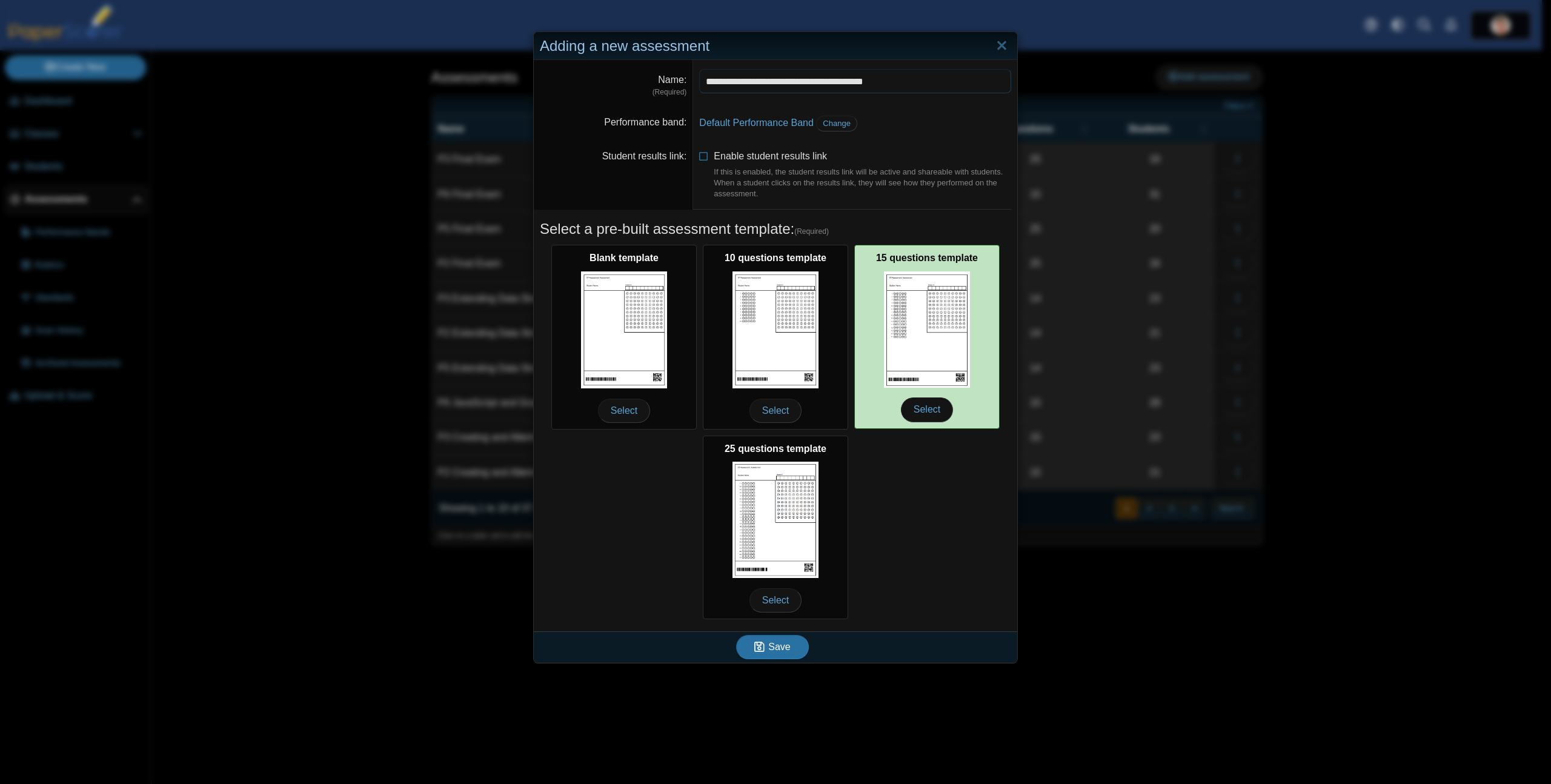
type input "**********"
click at [925, 355] on img at bounding box center [926, 329] width 86 height 116
click at [920, 411] on span "Select" at bounding box center [926, 410] width 52 height 24
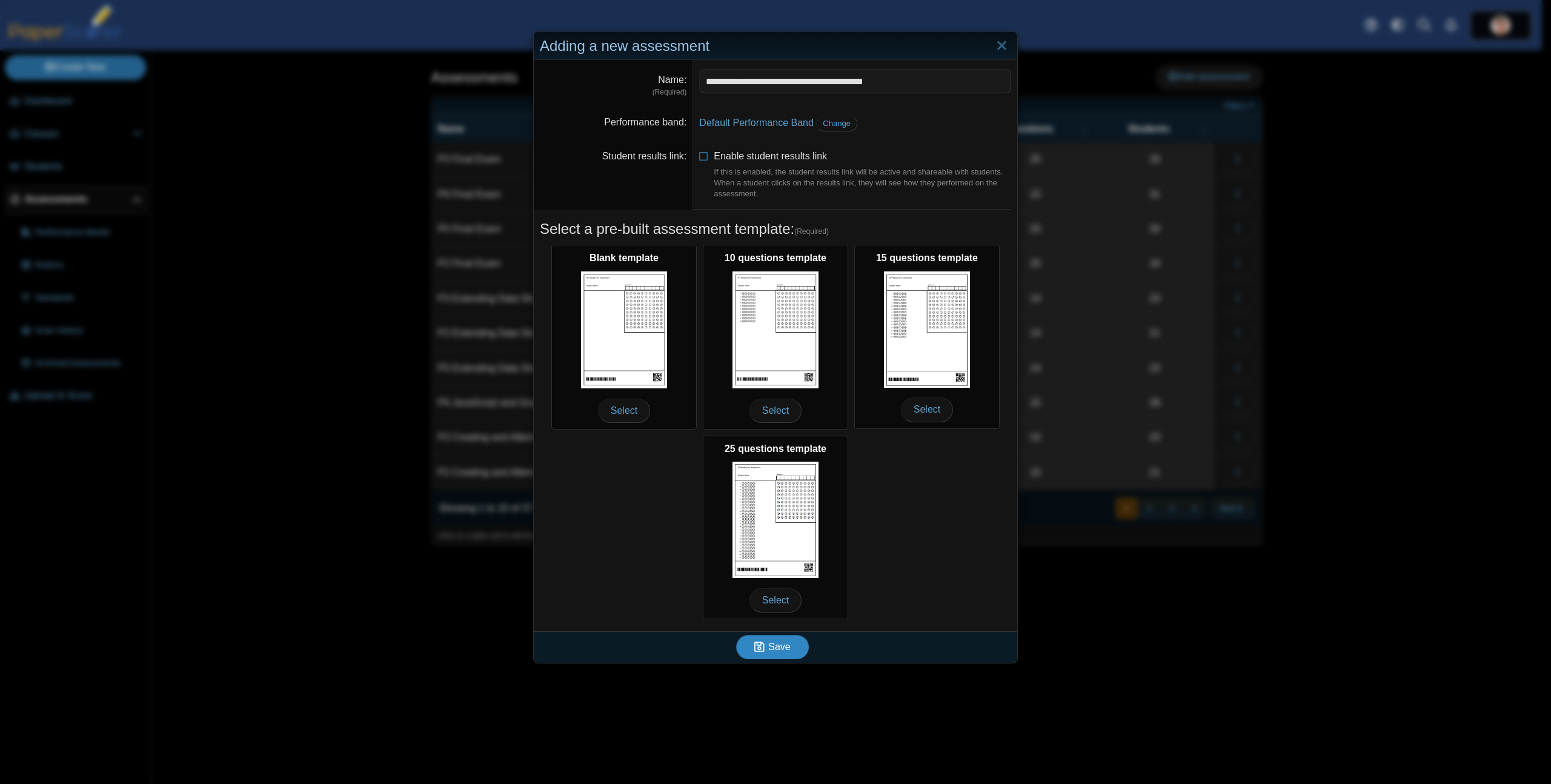
click at [785, 650] on button "Save" at bounding box center [772, 647] width 73 height 24
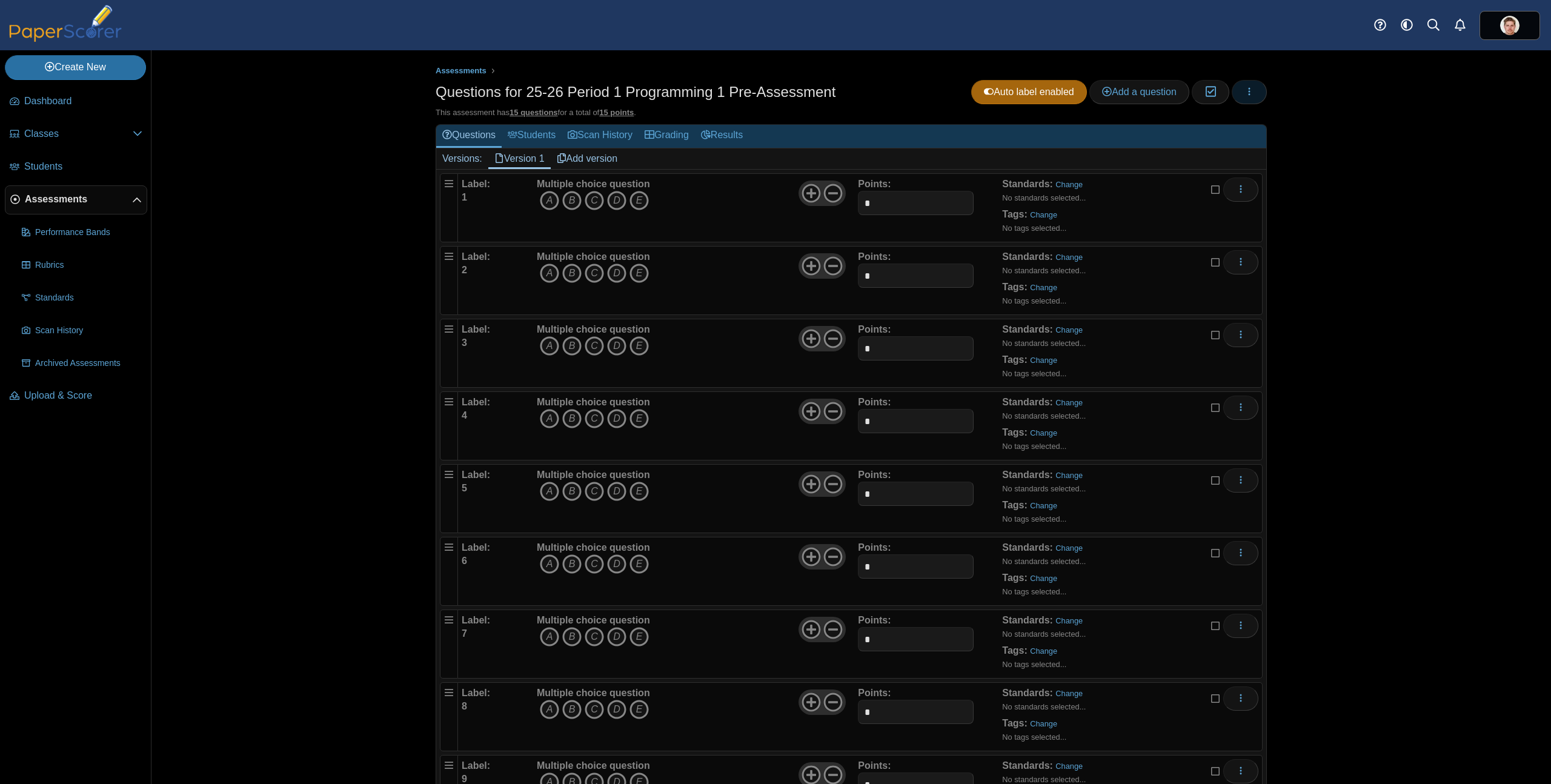
click at [1254, 96] on button "button" at bounding box center [1249, 92] width 35 height 24
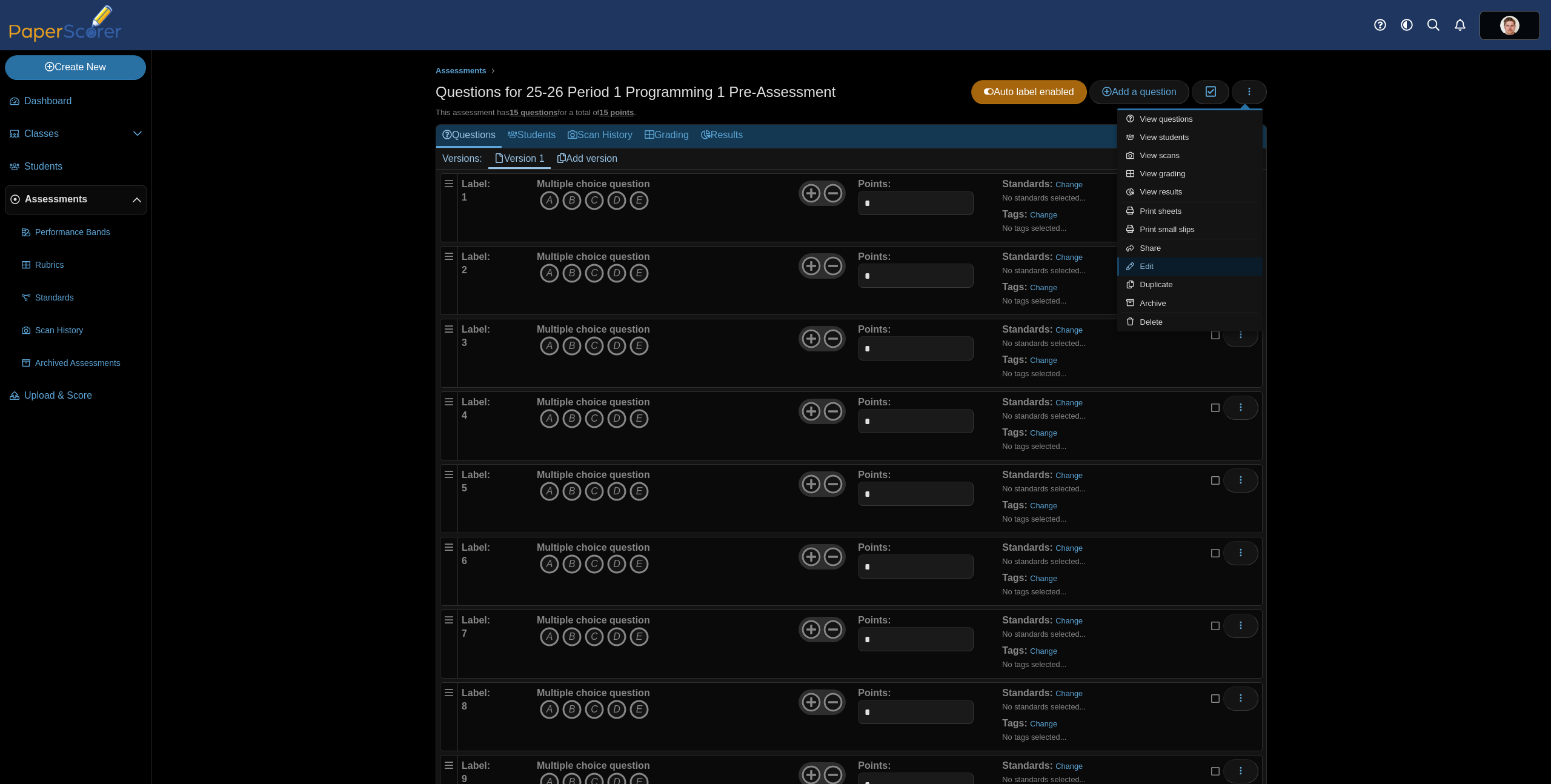
click at [1153, 266] on link "Edit" at bounding box center [1190, 267] width 146 height 18
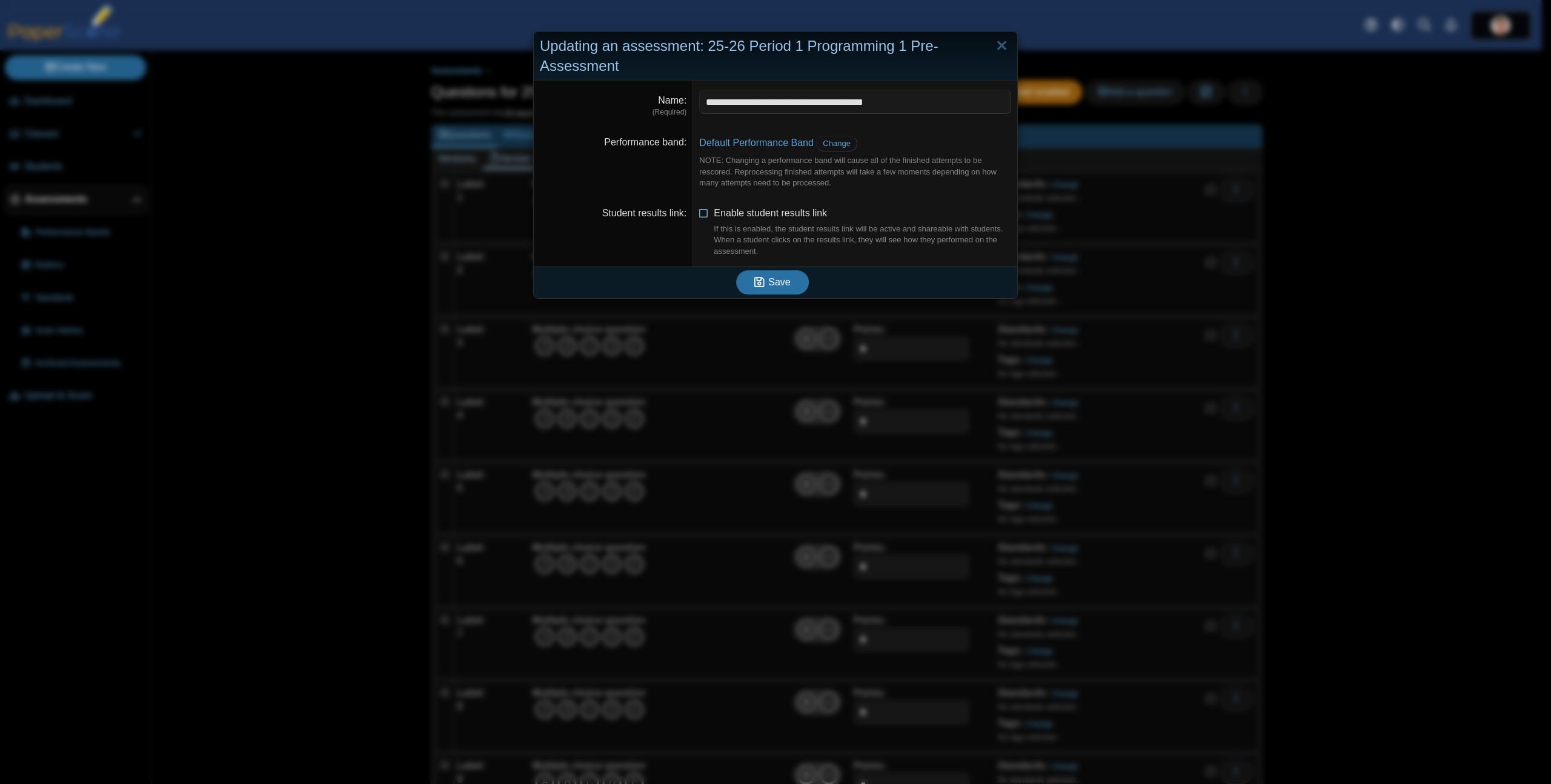
click at [700, 213] on icon at bounding box center [704, 210] width 10 height 8
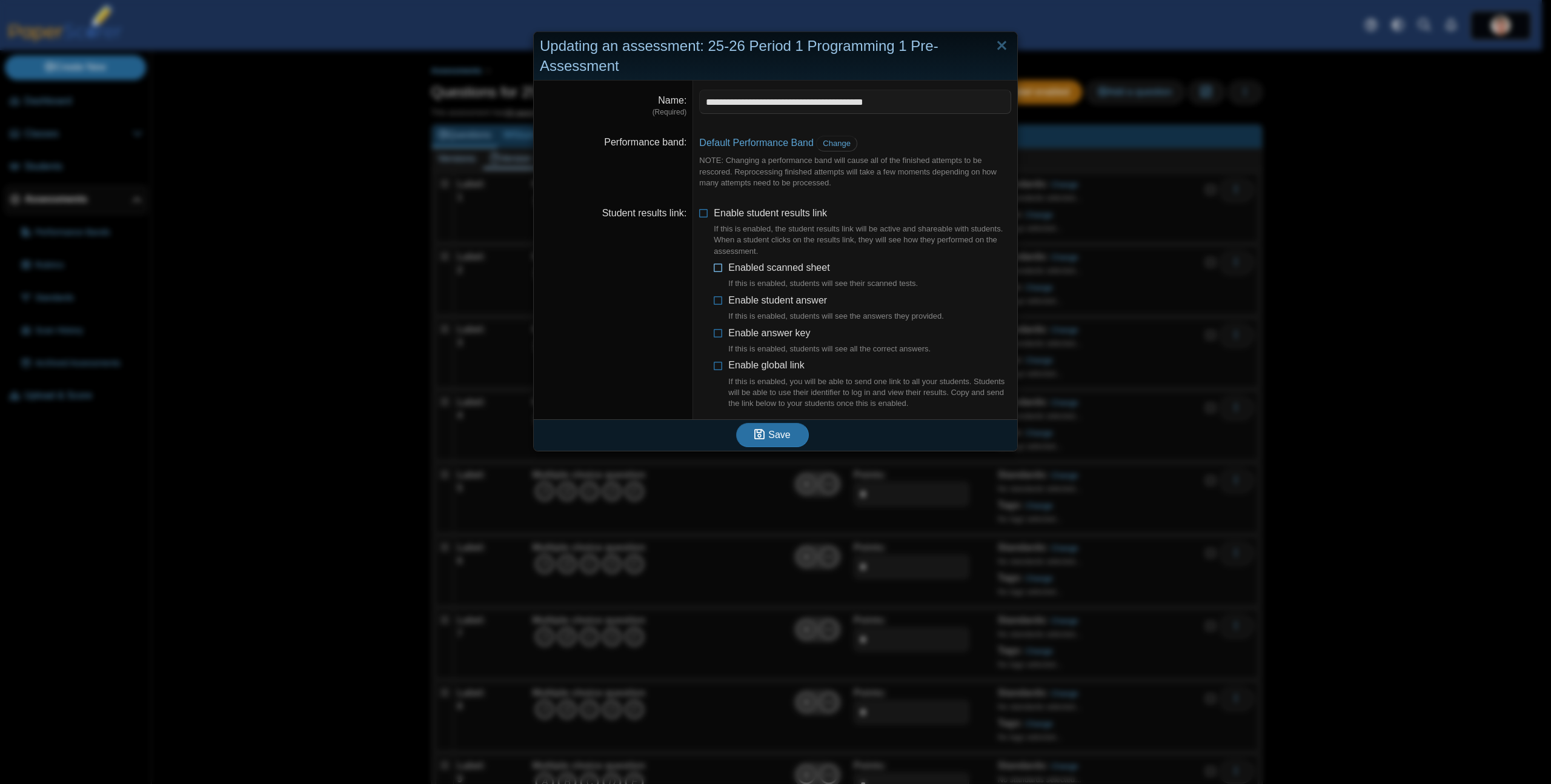
click at [713, 269] on icon at bounding box center [718, 265] width 10 height 8
click at [713, 303] on icon at bounding box center [718, 297] width 10 height 8
click at [715, 330] on icon at bounding box center [718, 330] width 10 height 8
click at [713, 365] on icon at bounding box center [718, 362] width 10 height 8
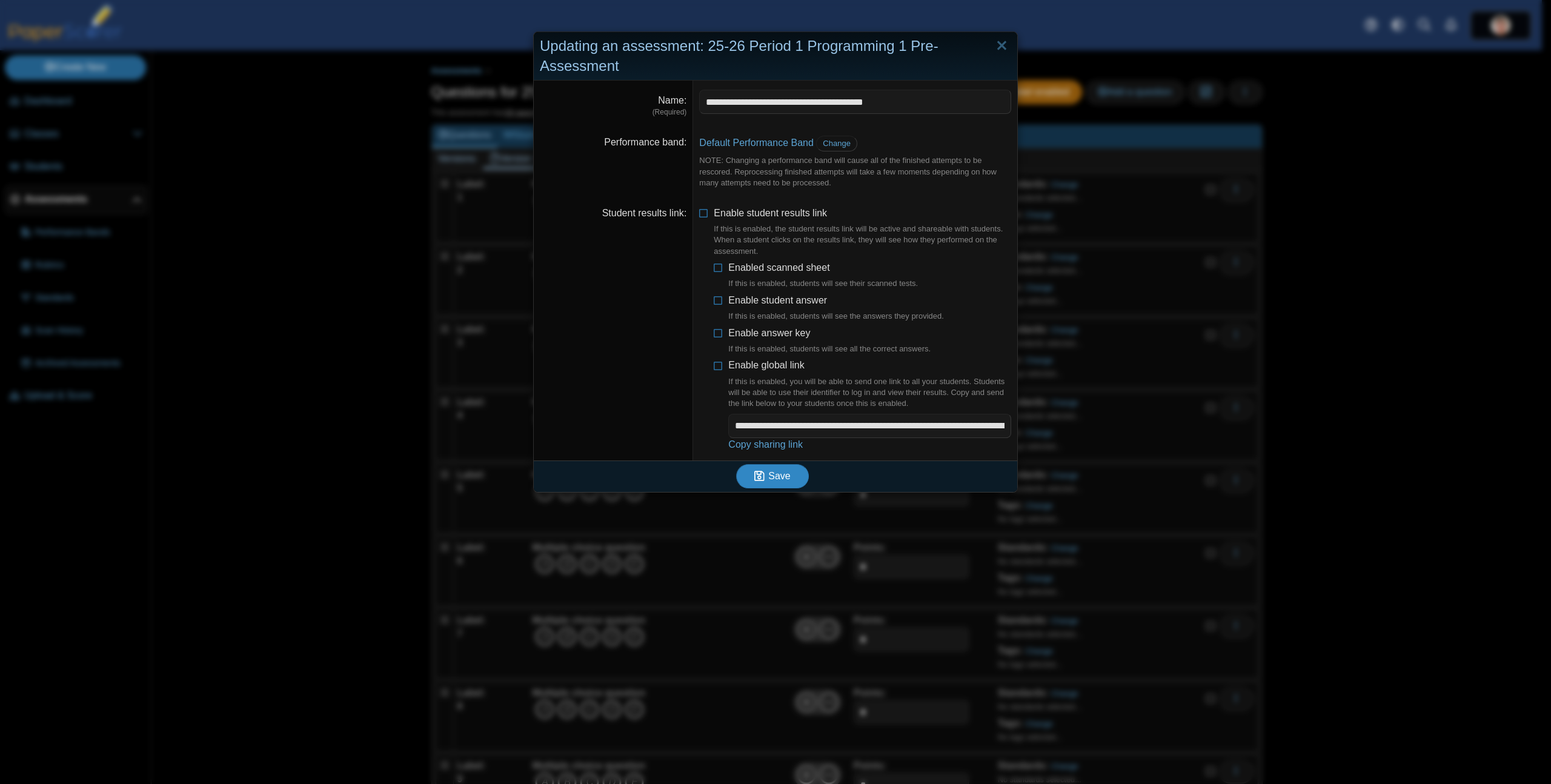
click at [783, 477] on span "Save" at bounding box center [780, 475] width 22 height 10
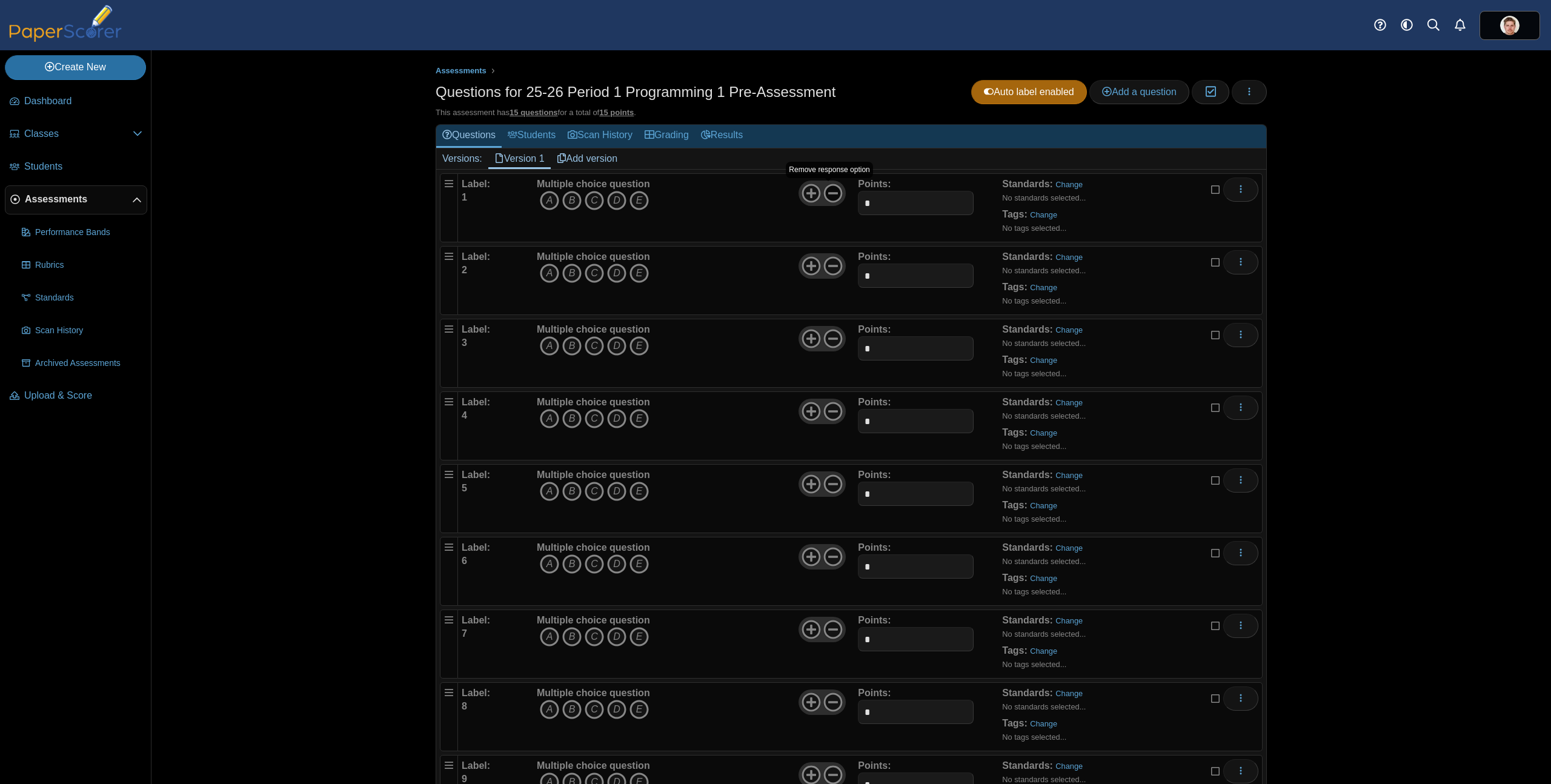
click at [832, 195] on icon at bounding box center [832, 193] width 19 height 19
click at [589, 199] on icon "C" at bounding box center [594, 200] width 19 height 19
click at [829, 267] on icon at bounding box center [832, 266] width 19 height 19
click at [617, 276] on icon "D" at bounding box center [616, 273] width 19 height 19
click at [828, 334] on icon at bounding box center [832, 339] width 19 height 19
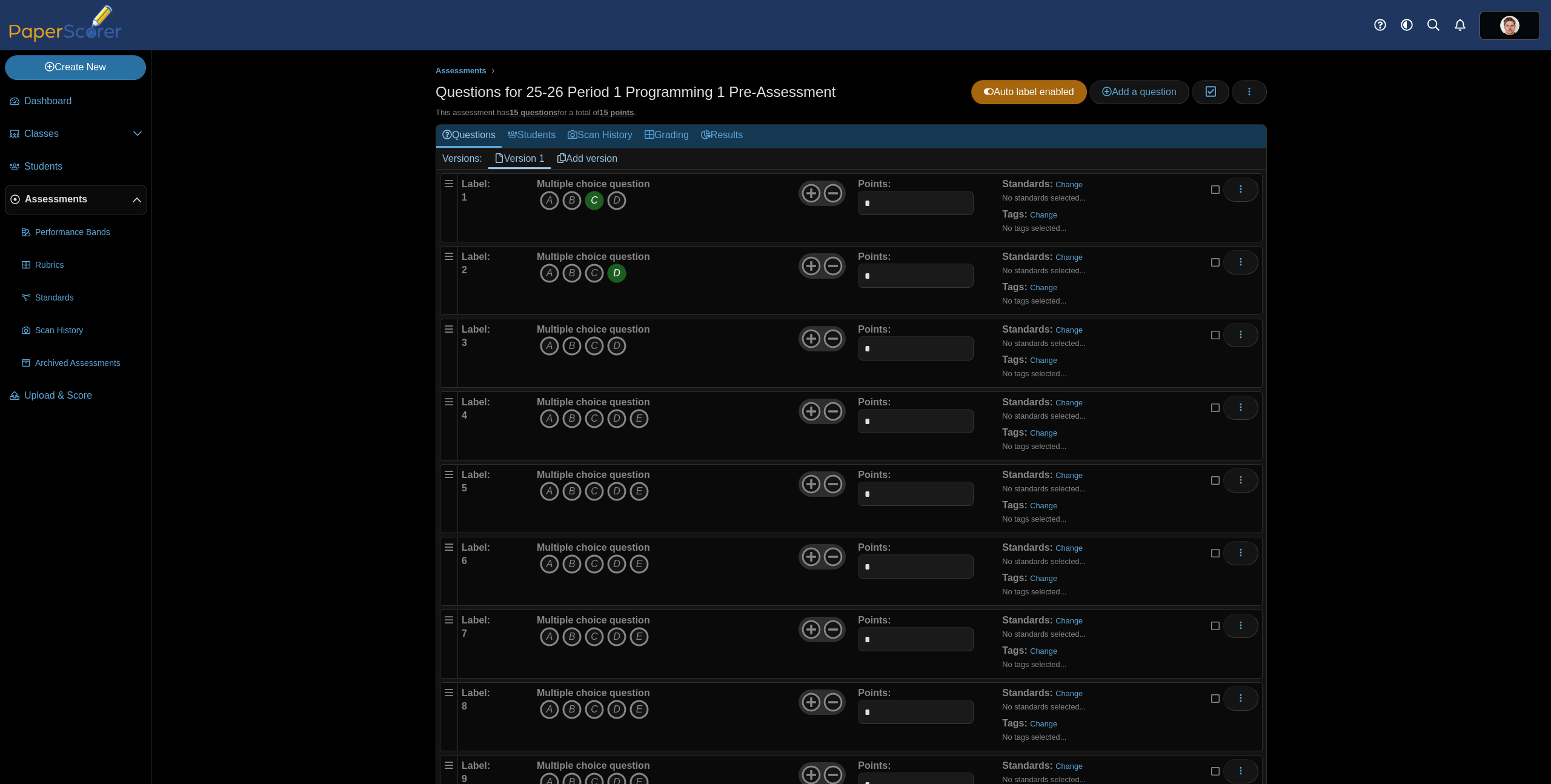
click at [574, 348] on icon "B" at bounding box center [571, 345] width 19 height 19
click at [592, 419] on icon "C" at bounding box center [594, 418] width 19 height 19
click at [827, 413] on icon at bounding box center [832, 410] width 19 height 19
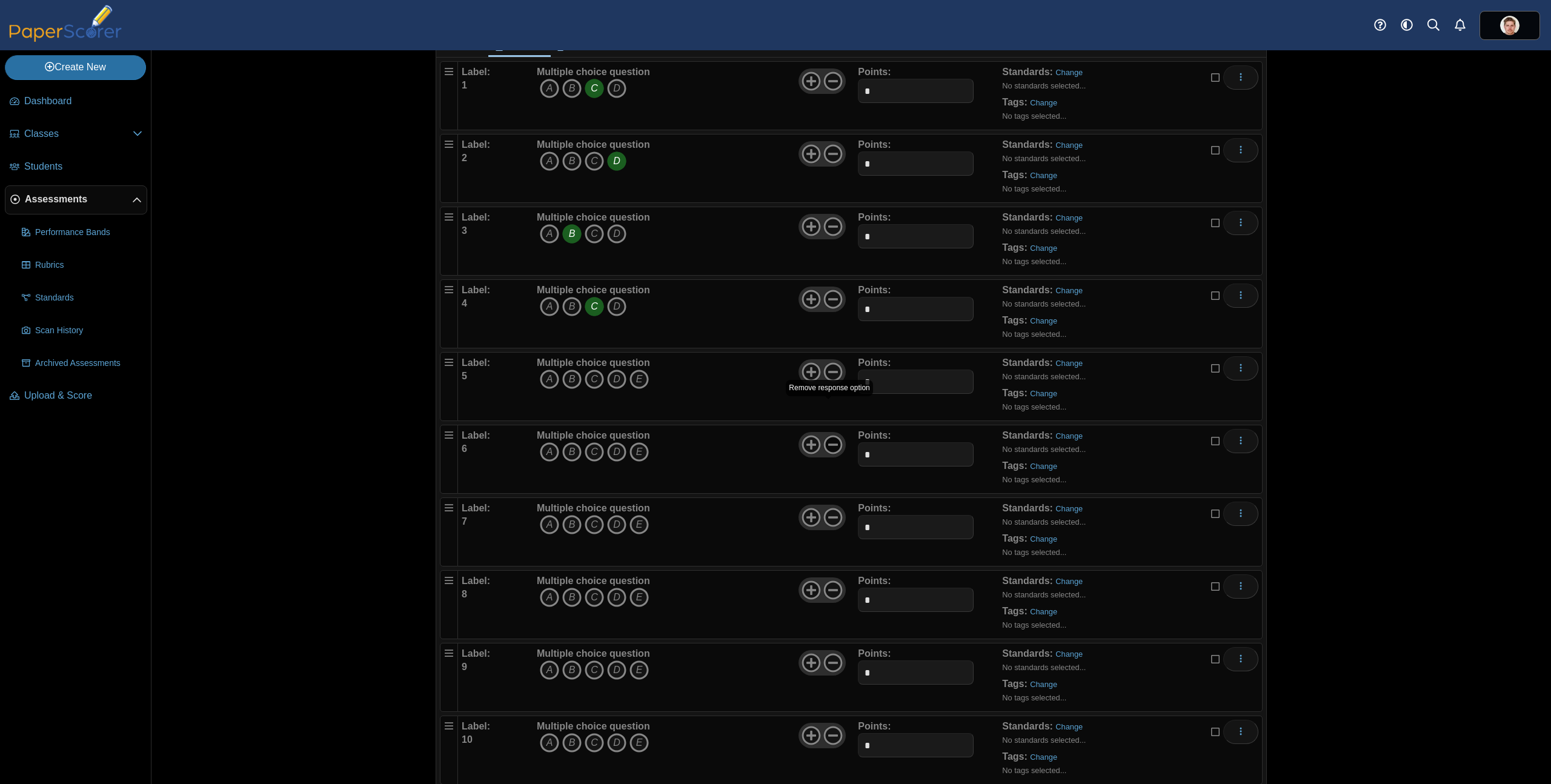
scroll to position [142, 0]
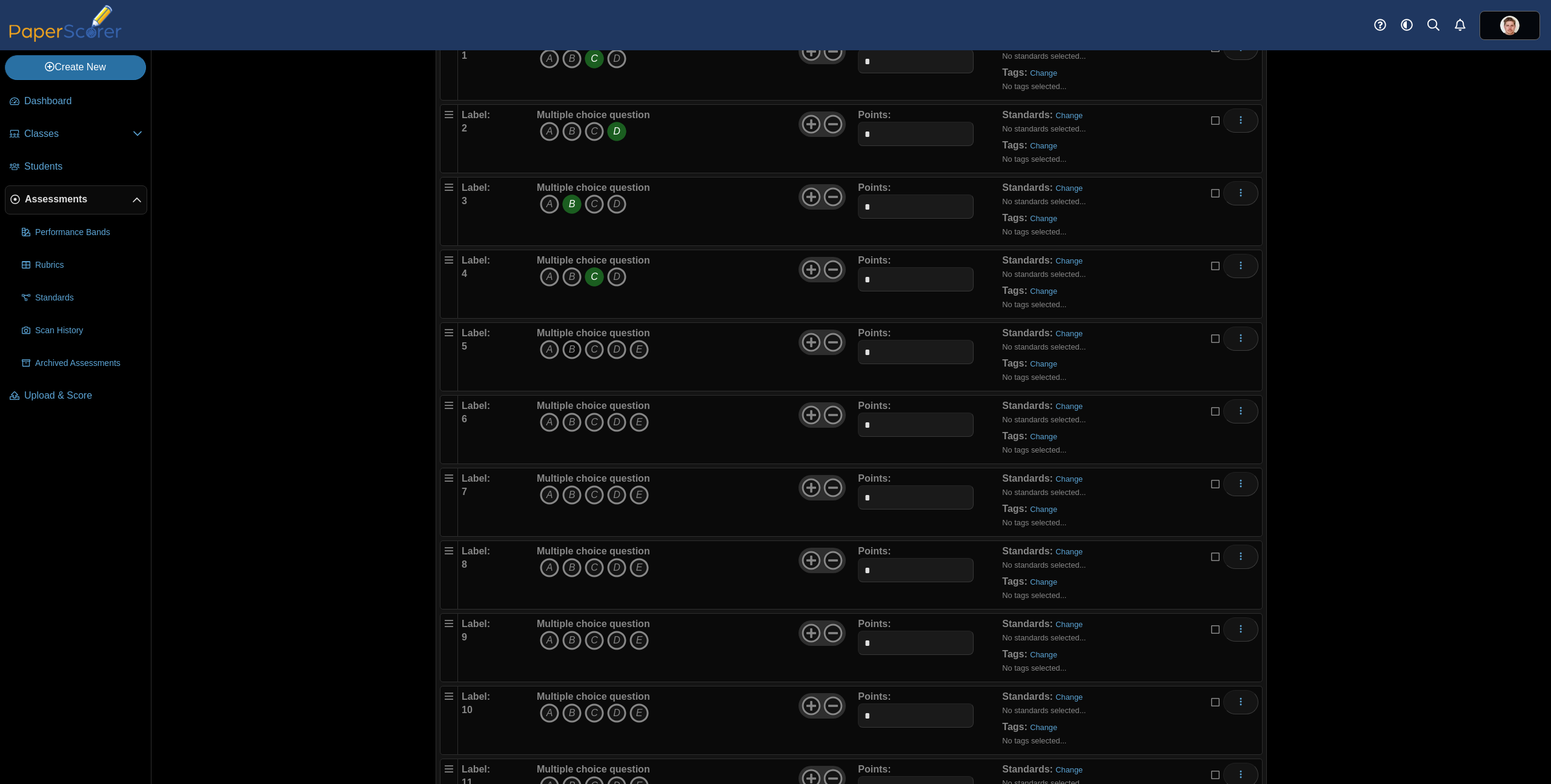
click at [567, 350] on icon "B" at bounding box center [571, 349] width 19 height 19
click at [830, 340] on use at bounding box center [833, 342] width 18 height 18
click at [591, 424] on icon "C" at bounding box center [594, 422] width 19 height 19
click at [830, 417] on icon at bounding box center [832, 414] width 19 height 19
click at [544, 494] on icon "A" at bounding box center [549, 494] width 19 height 19
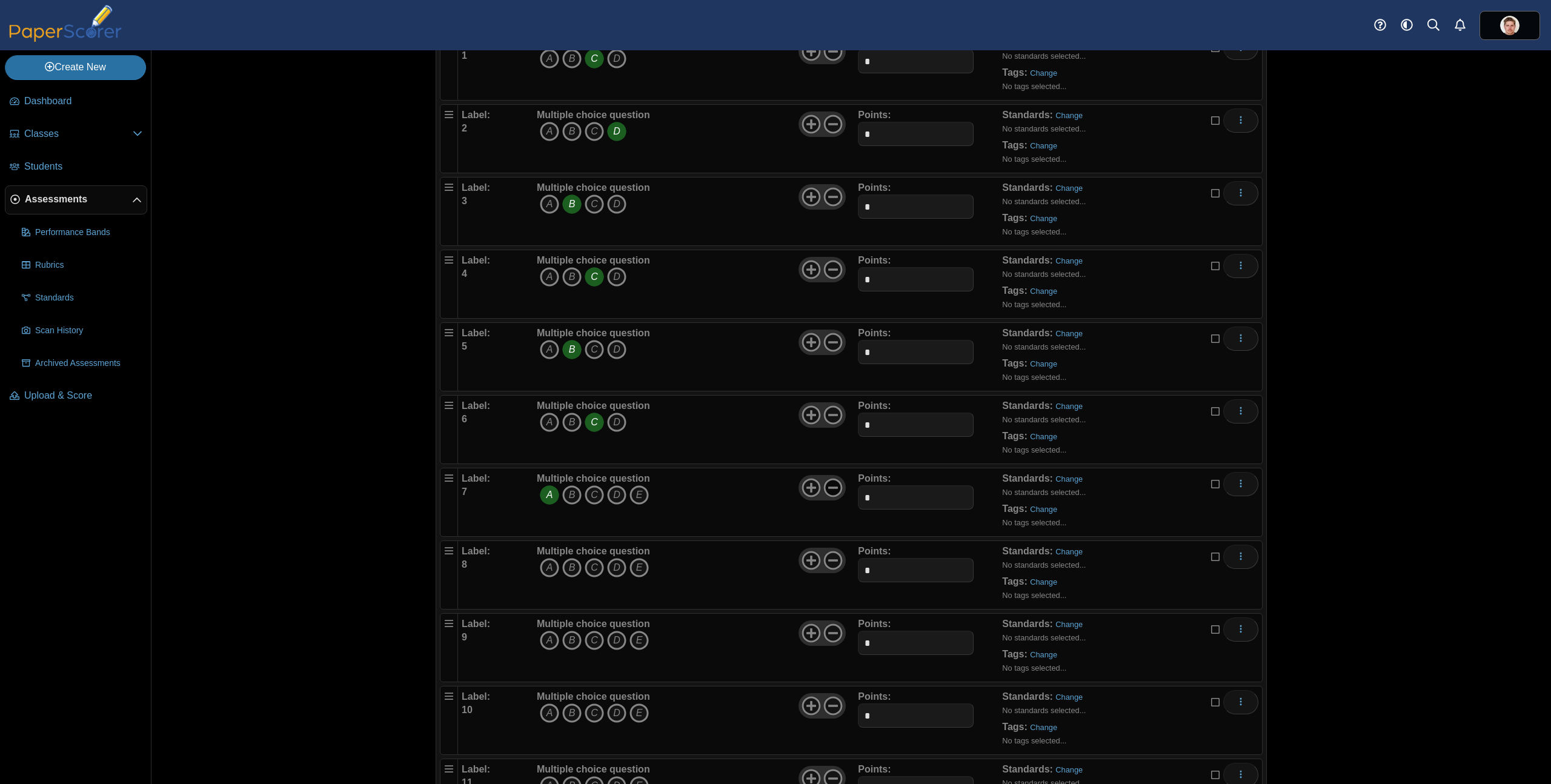
click at [835, 487] on icon at bounding box center [832, 487] width 19 height 19
click at [590, 567] on icon "C" at bounding box center [594, 567] width 19 height 19
click at [832, 562] on icon at bounding box center [832, 560] width 19 height 19
click at [566, 639] on icon "B" at bounding box center [571, 640] width 19 height 19
click at [829, 634] on icon at bounding box center [832, 633] width 19 height 19
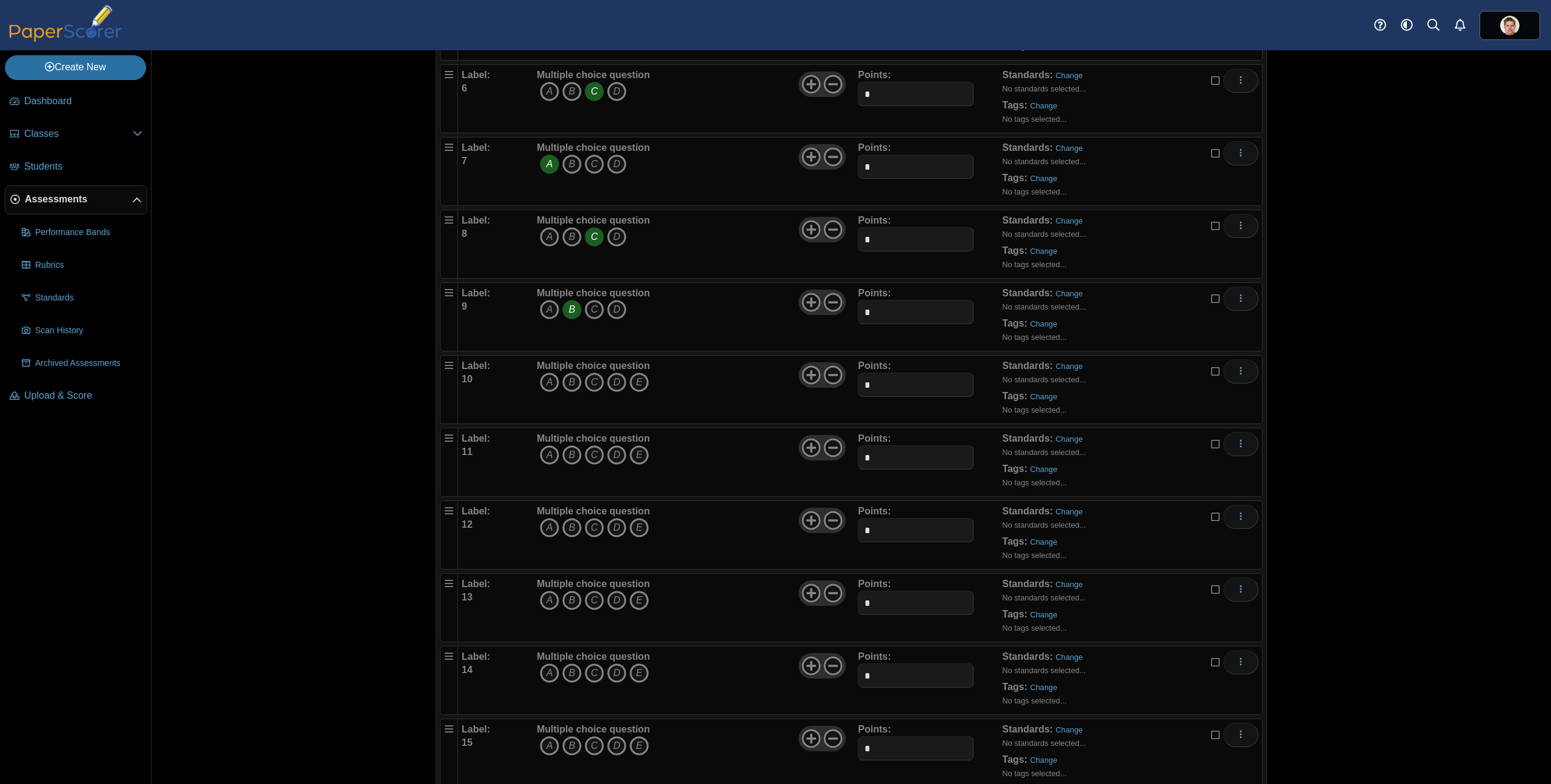
scroll to position [504, 0]
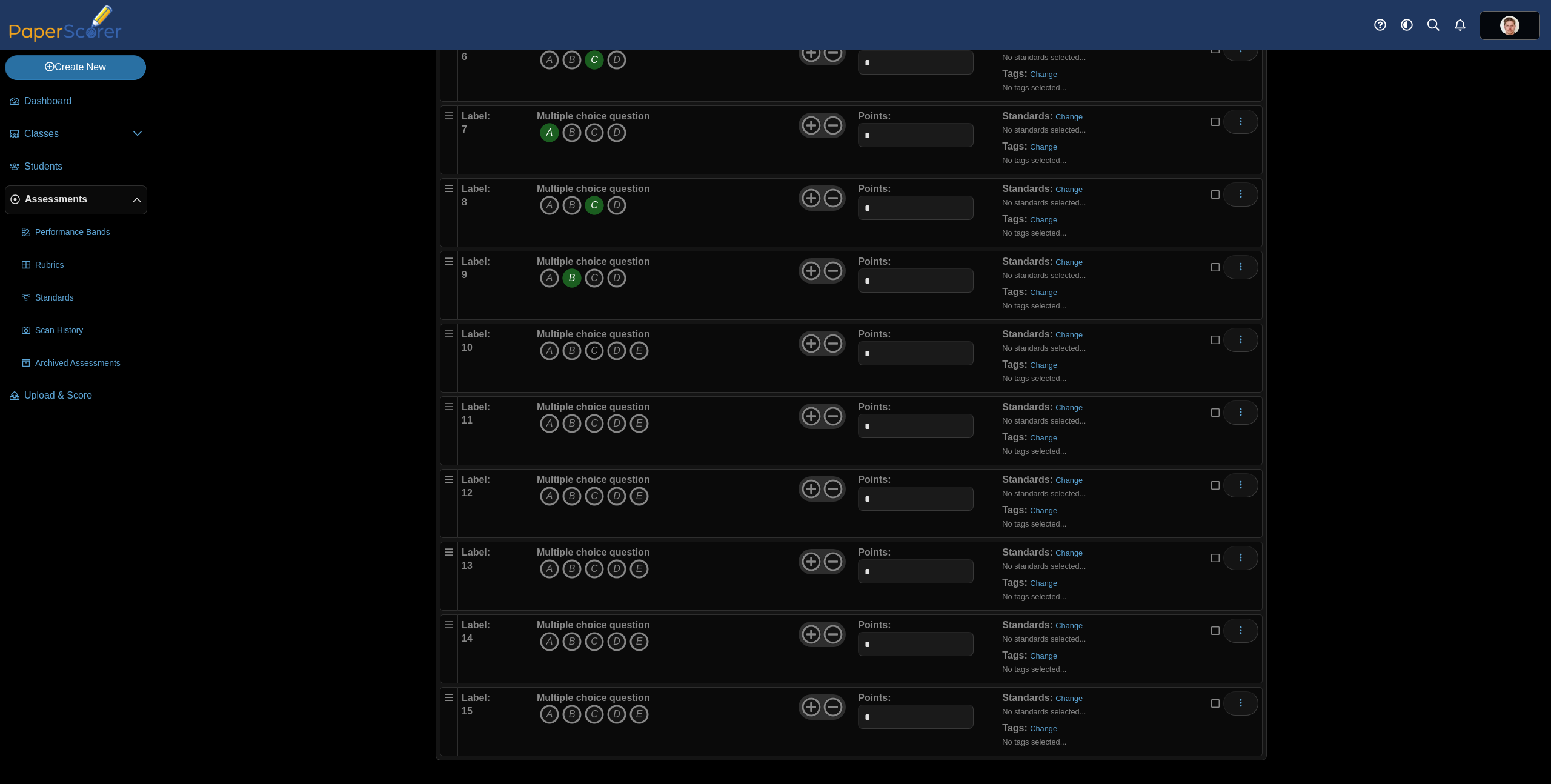
click at [591, 352] on icon "C" at bounding box center [594, 350] width 19 height 19
click at [832, 345] on icon at bounding box center [832, 343] width 19 height 19
click at [546, 428] on icon "A" at bounding box center [549, 422] width 19 height 19
click at [830, 422] on use at bounding box center [833, 416] width 18 height 18
click at [591, 500] on icon "C" at bounding box center [594, 495] width 19 height 19
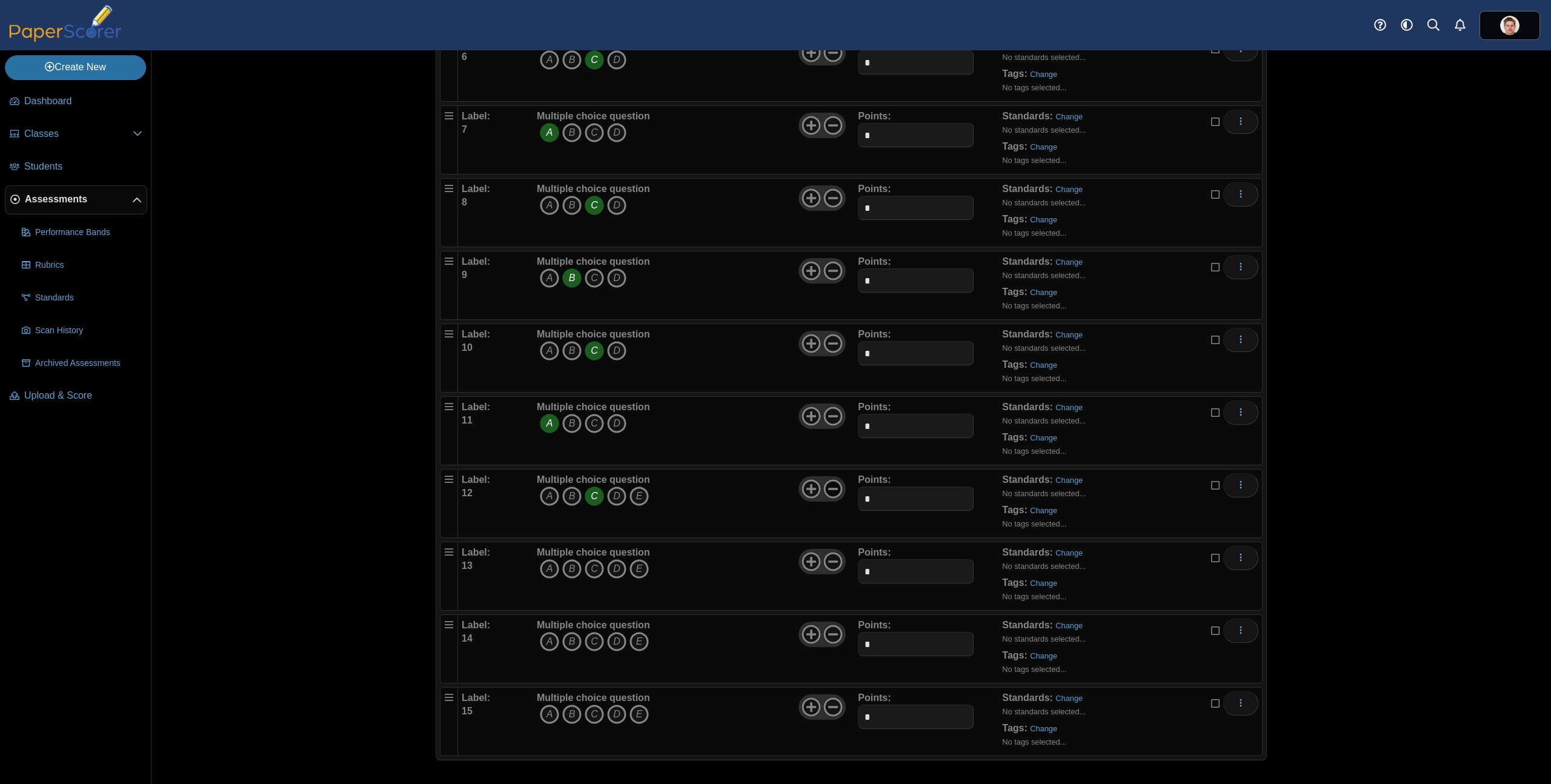
click at [833, 490] on icon at bounding box center [832, 488] width 19 height 19
click at [547, 568] on icon "A" at bounding box center [549, 568] width 19 height 19
click at [829, 563] on icon at bounding box center [832, 561] width 19 height 19
click at [613, 639] on icon "D" at bounding box center [616, 641] width 19 height 19
click at [829, 635] on icon at bounding box center [832, 634] width 19 height 19
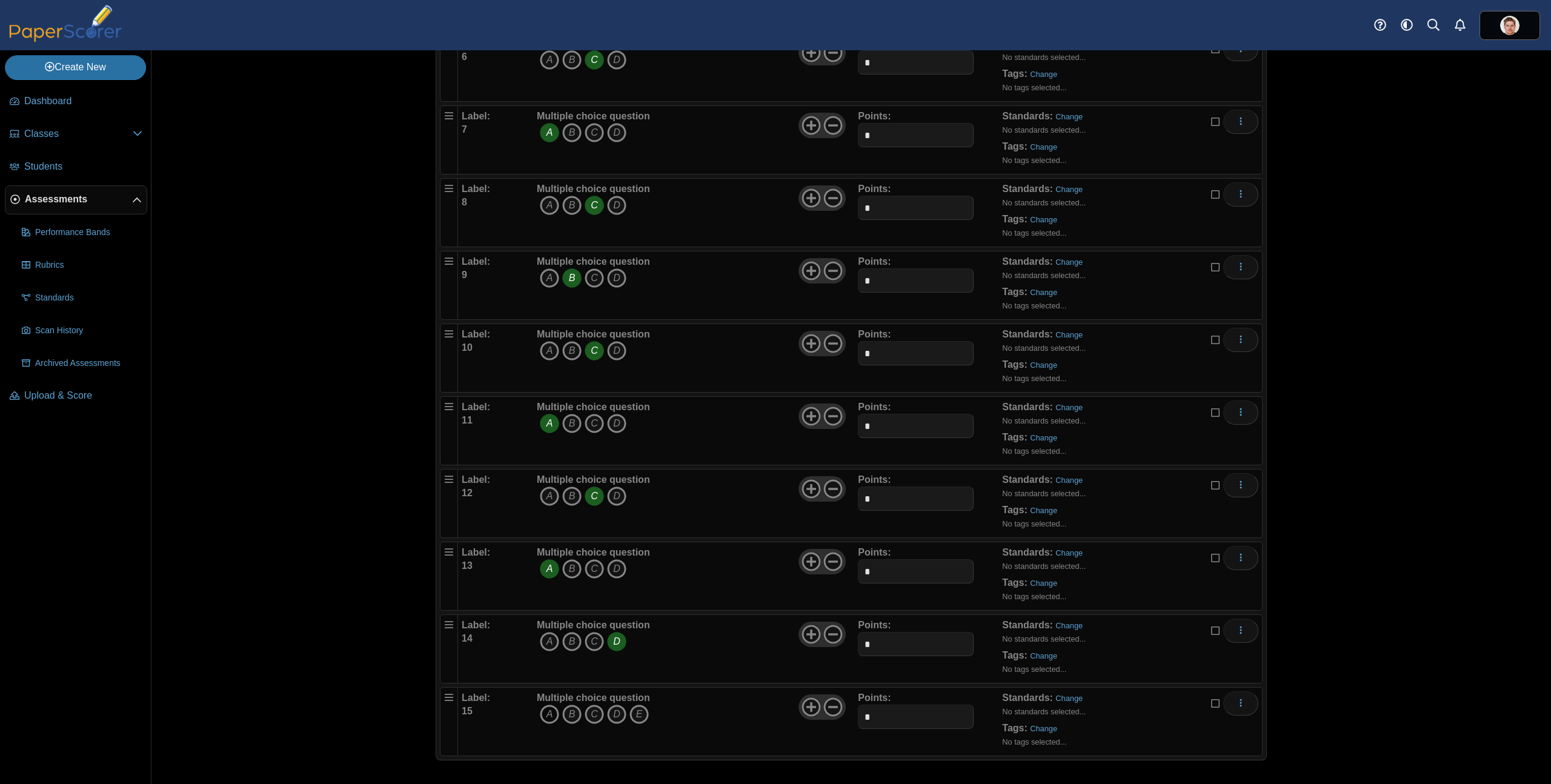
click at [547, 718] on icon "A" at bounding box center [549, 714] width 19 height 19
click at [829, 707] on icon at bounding box center [832, 707] width 19 height 19
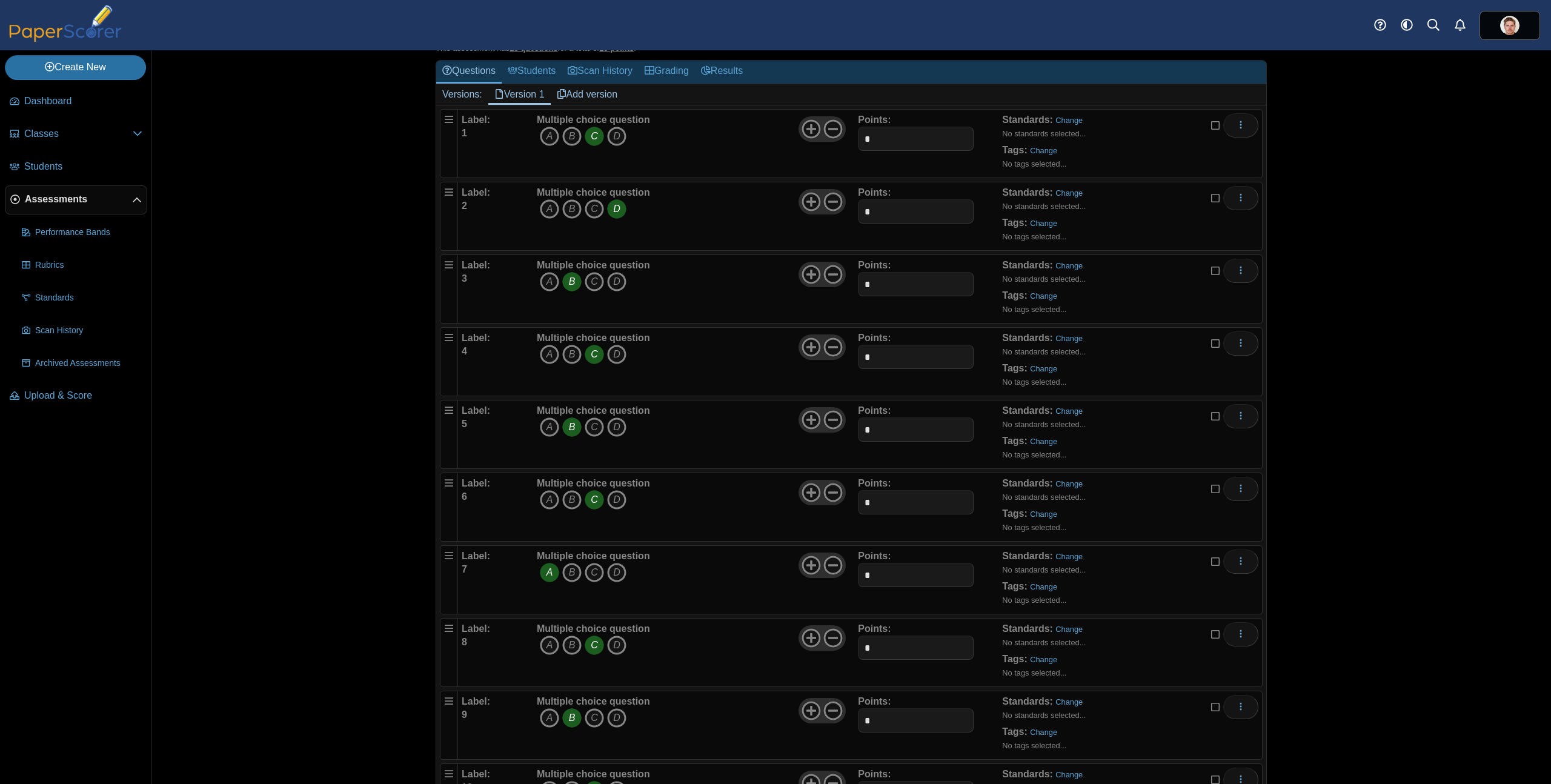
scroll to position [0, 0]
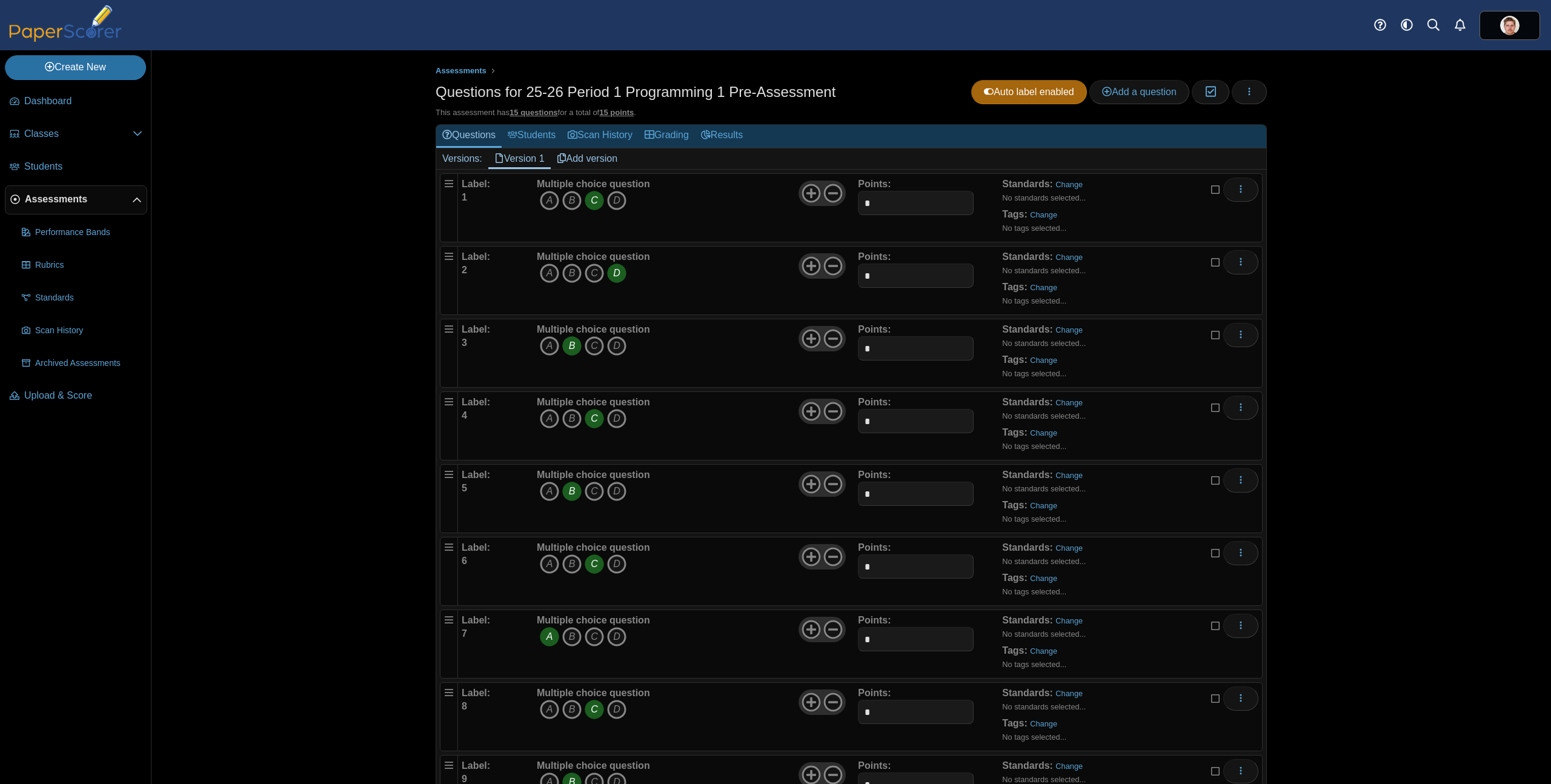
click at [1370, 158] on div "Assessments Questions for 25-26 Period 1 Programming 1 Pre-Assessment Auto labe…" at bounding box center [851, 416] width 1400 height 733
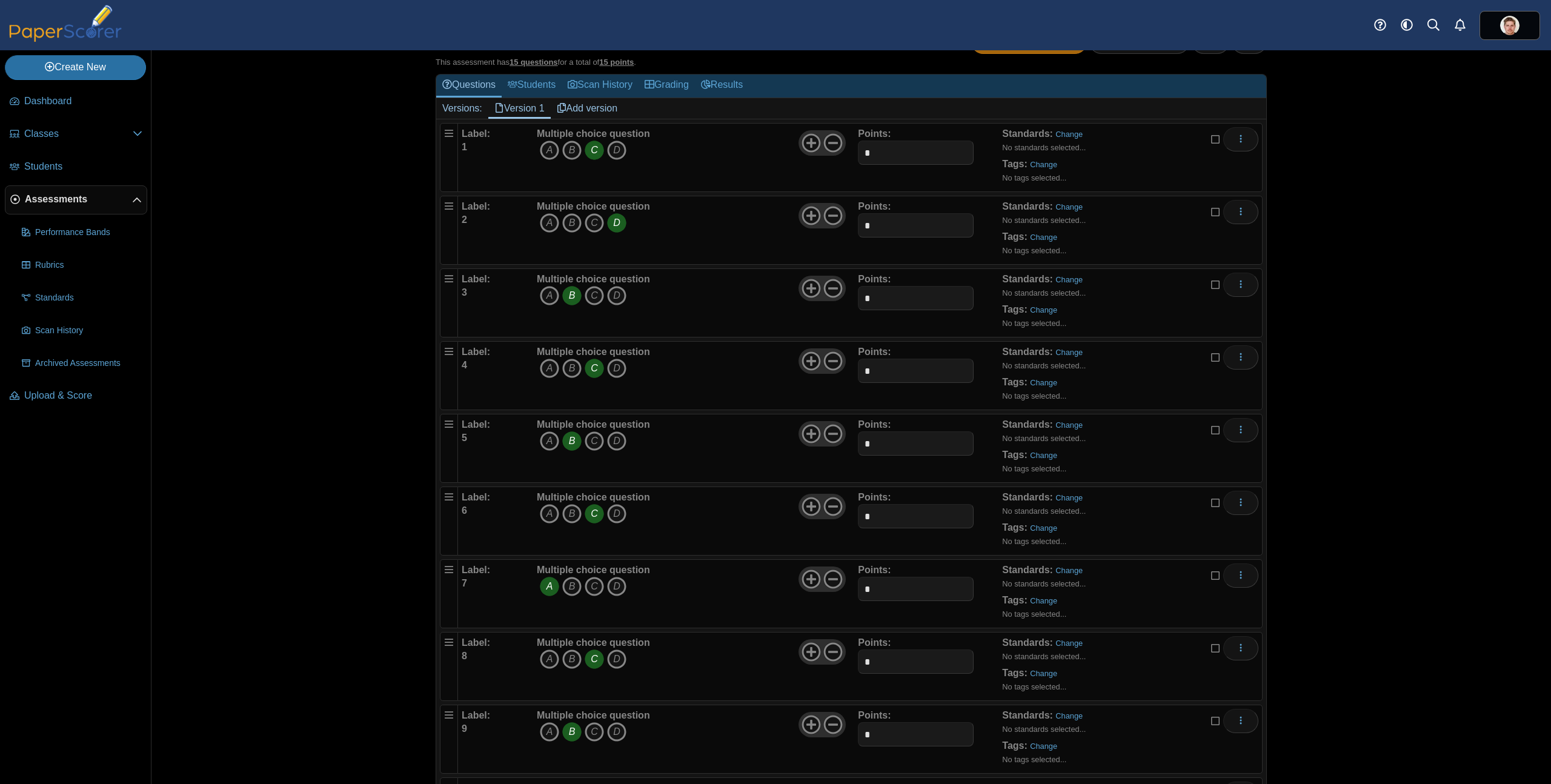
scroll to position [504, 0]
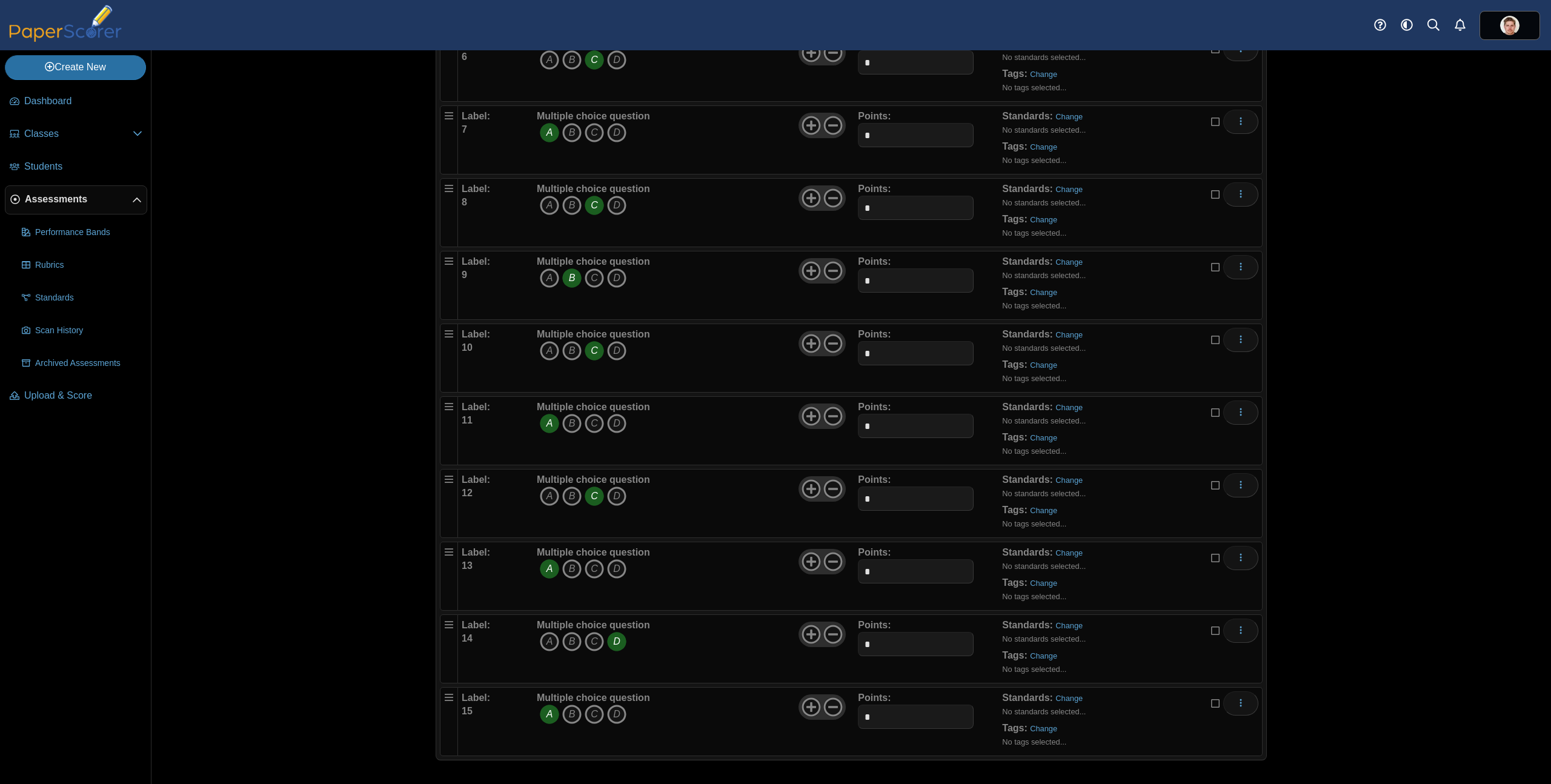
click at [70, 204] on span "Assessments" at bounding box center [78, 199] width 107 height 13
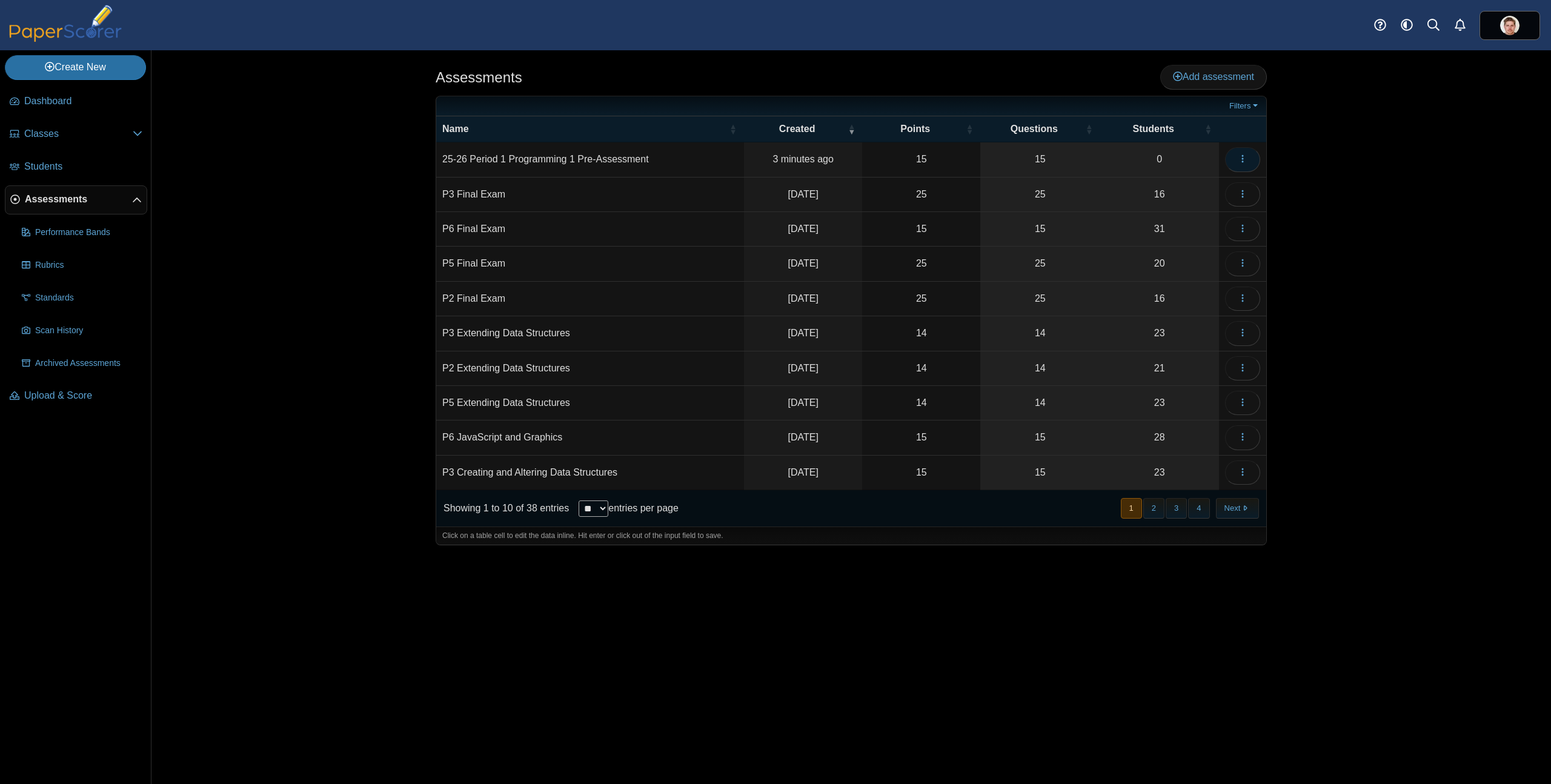
click at [1244, 166] on button "button" at bounding box center [1243, 160] width 35 height 24
click at [1158, 281] on link "Print sheets" at bounding box center [1187, 279] width 146 height 18
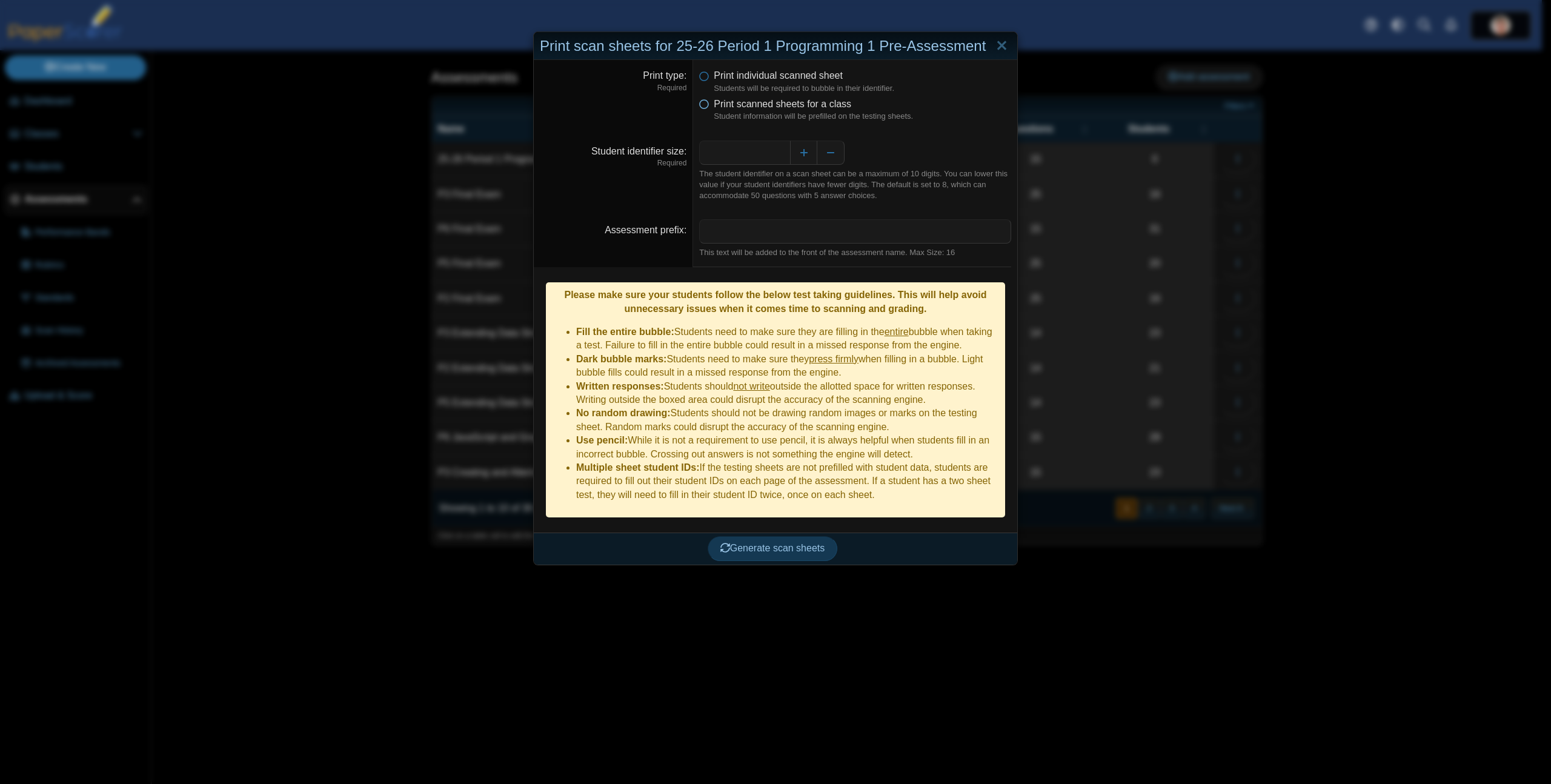
click at [700, 101] on icon at bounding box center [704, 101] width 10 height 8
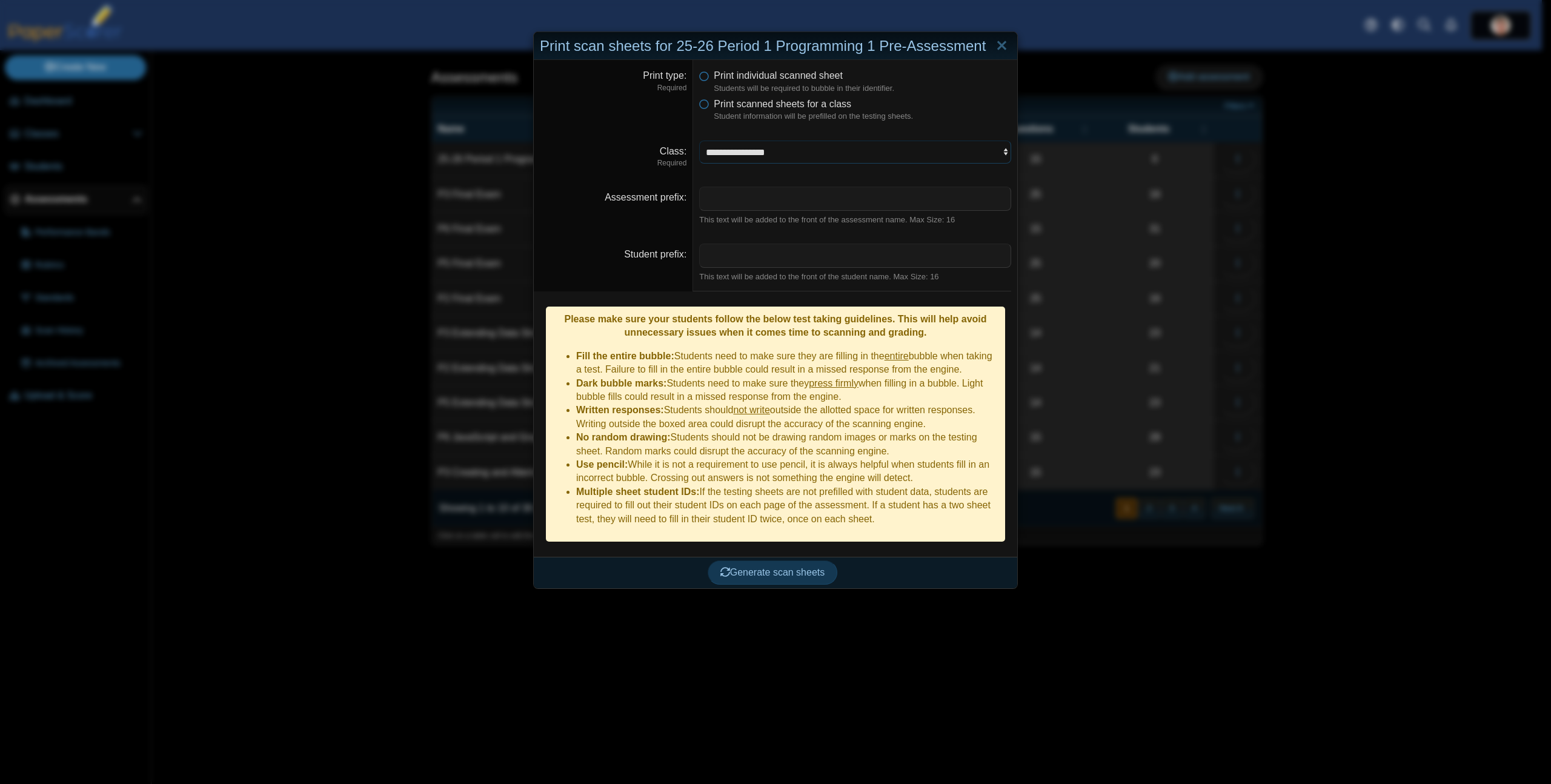
click at [793, 154] on select "**********" at bounding box center [855, 151] width 312 height 23
select select "**********"
click at [699, 140] on select "**********" at bounding box center [855, 151] width 312 height 23
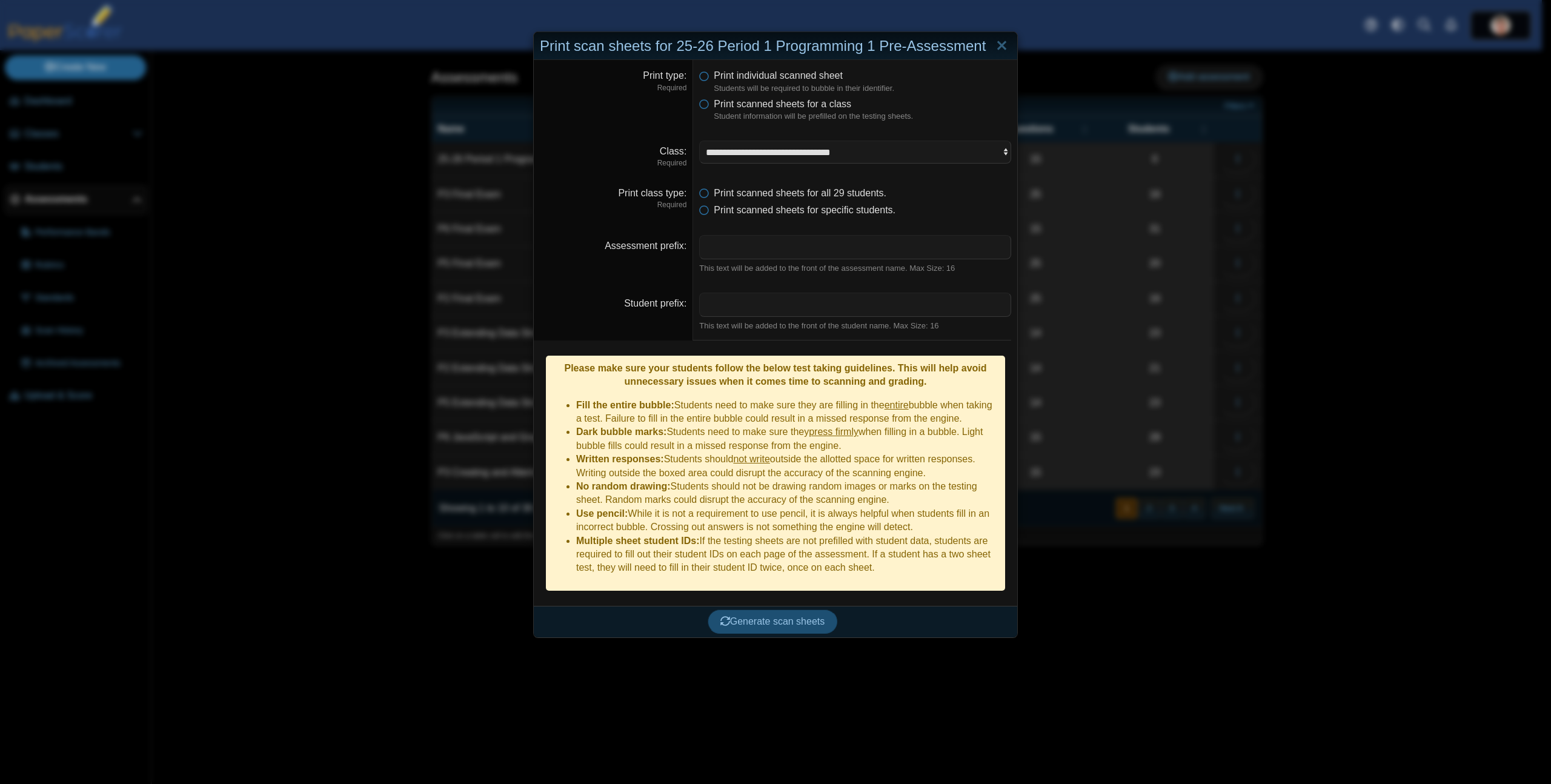
click at [755, 616] on span "Generate scan sheets" at bounding box center [773, 621] width 105 height 10
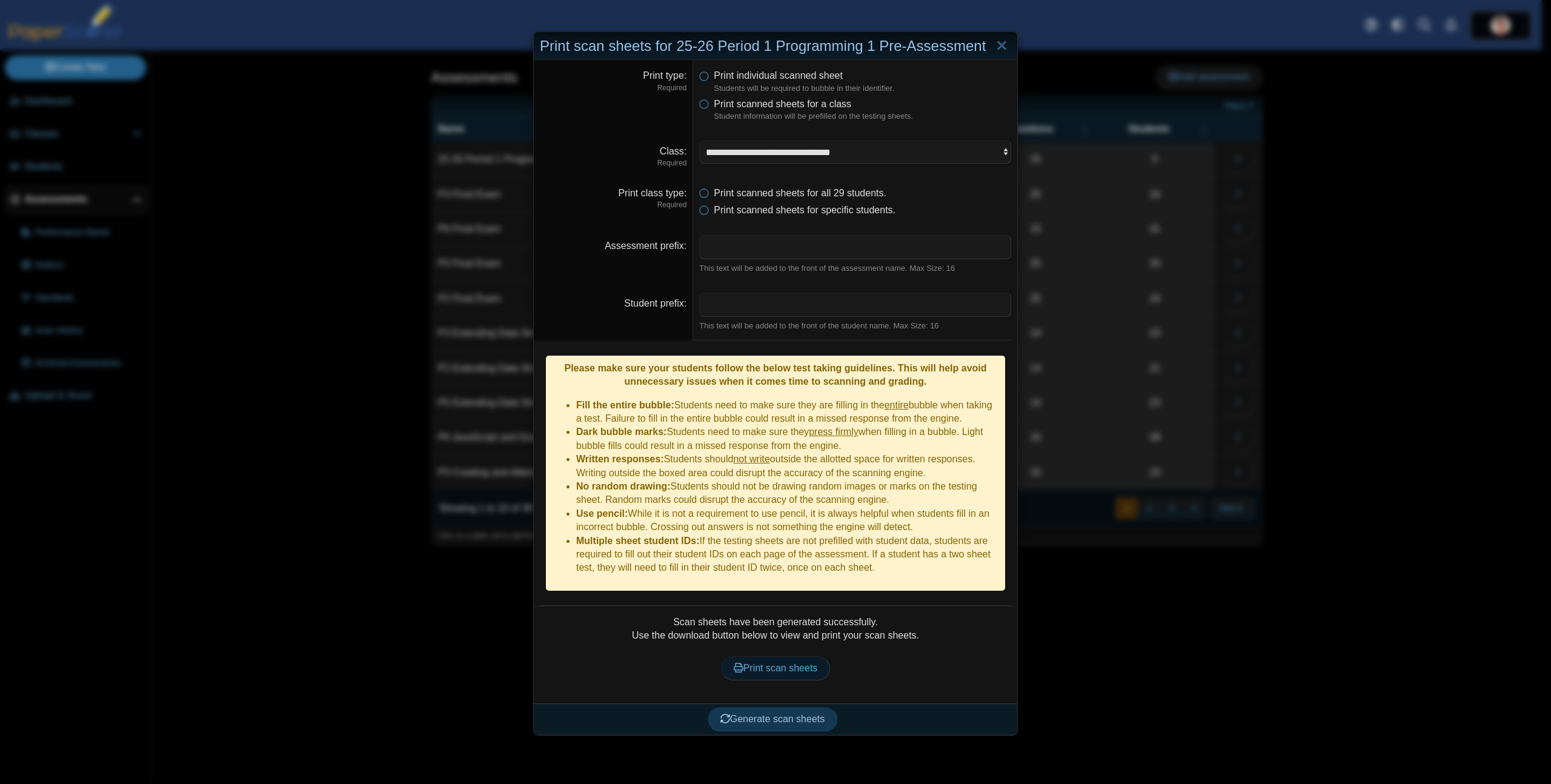
click at [792, 662] on span "Print scan sheets" at bounding box center [775, 667] width 84 height 10
